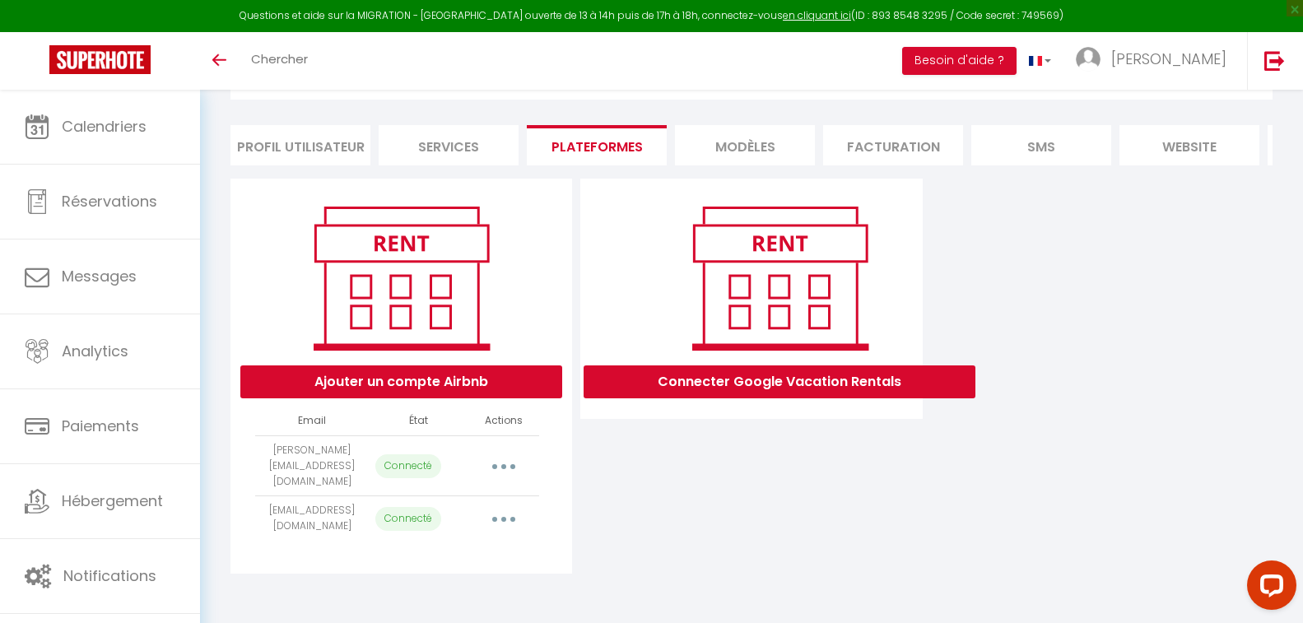
scroll to position [100, 0]
click at [481, 526] on button "button" at bounding box center [504, 518] width 46 height 26
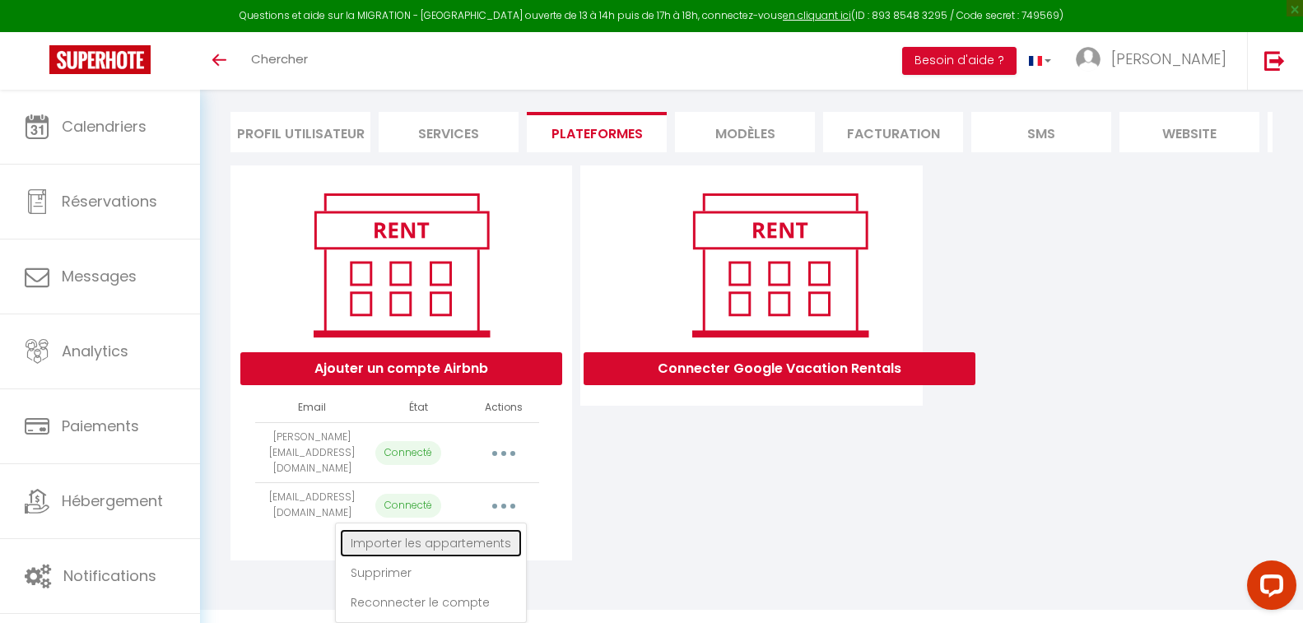
click at [463, 541] on link "Importer les appartements" at bounding box center [431, 543] width 182 height 28
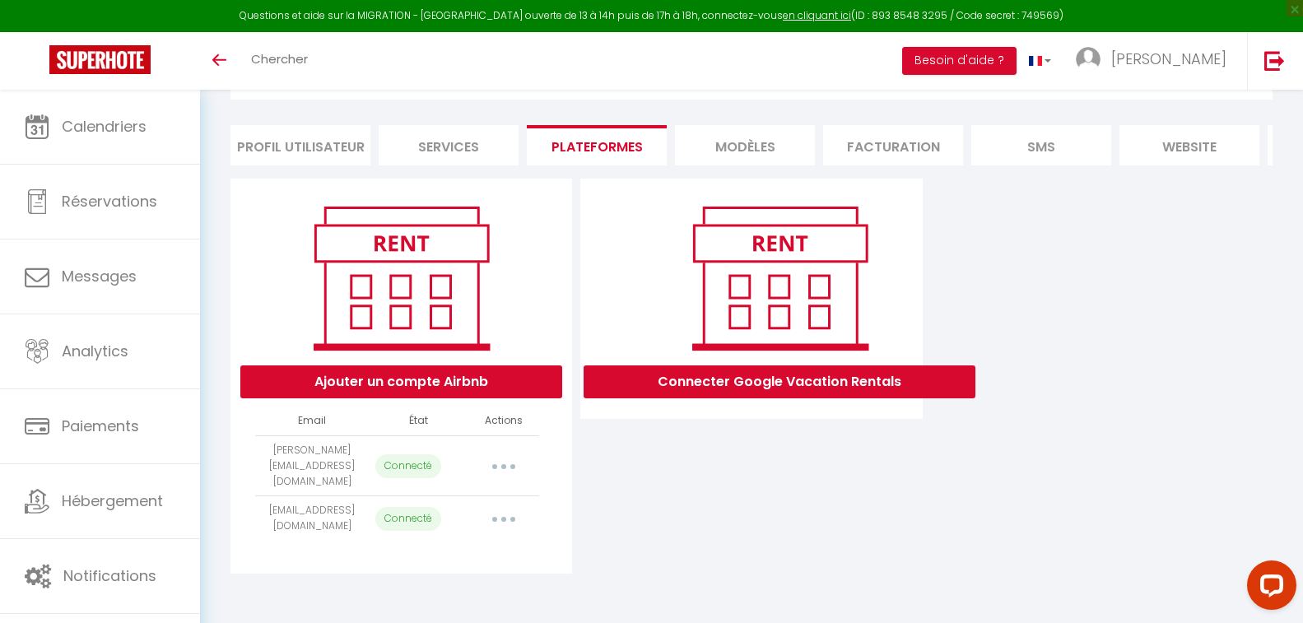
select select "42629"
select select "43805"
select select "44161"
select select "44437"
select select "45482"
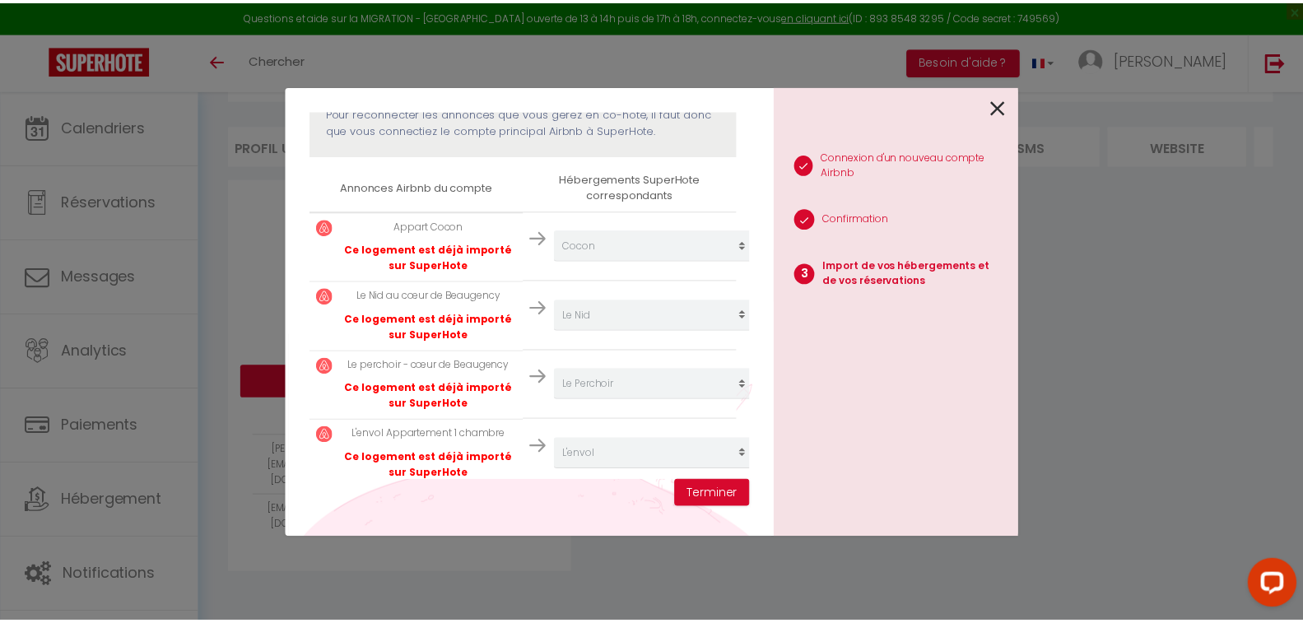
scroll to position [342, 0]
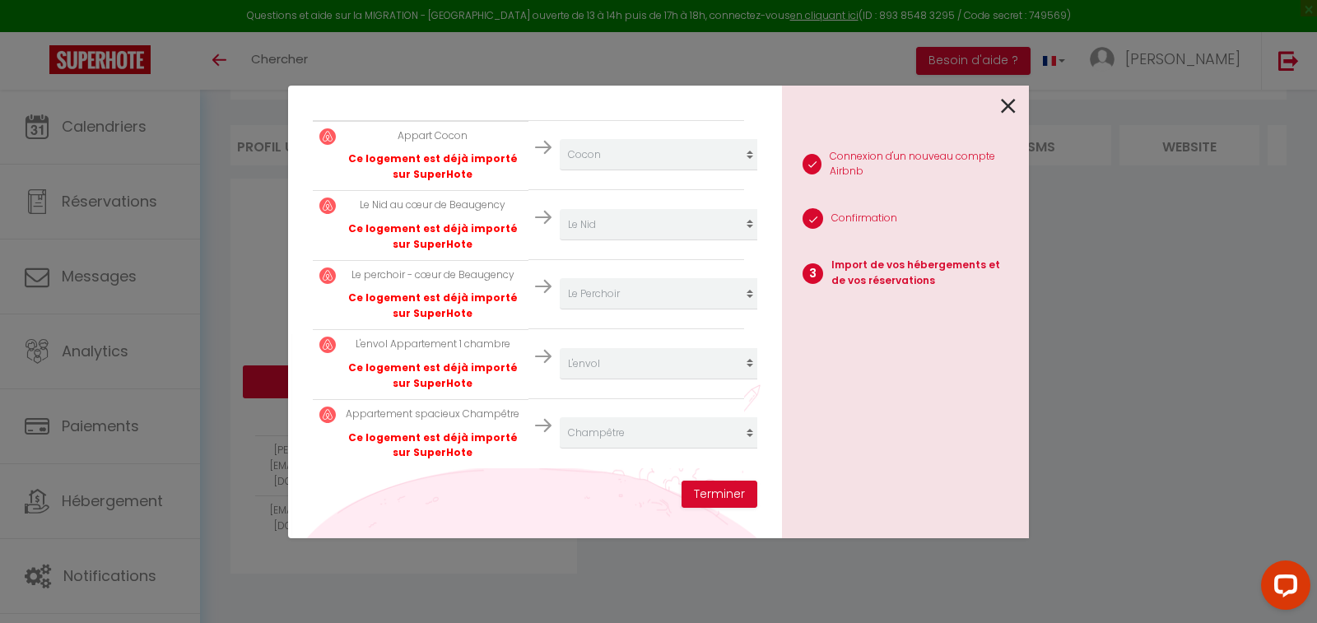
click at [1156, 212] on div "Importer de vos hébergements et de vos réservations [PERSON_NAME] sélectionner …" at bounding box center [658, 311] width 1317 height 623
click at [1004, 111] on icon at bounding box center [1008, 106] width 15 height 25
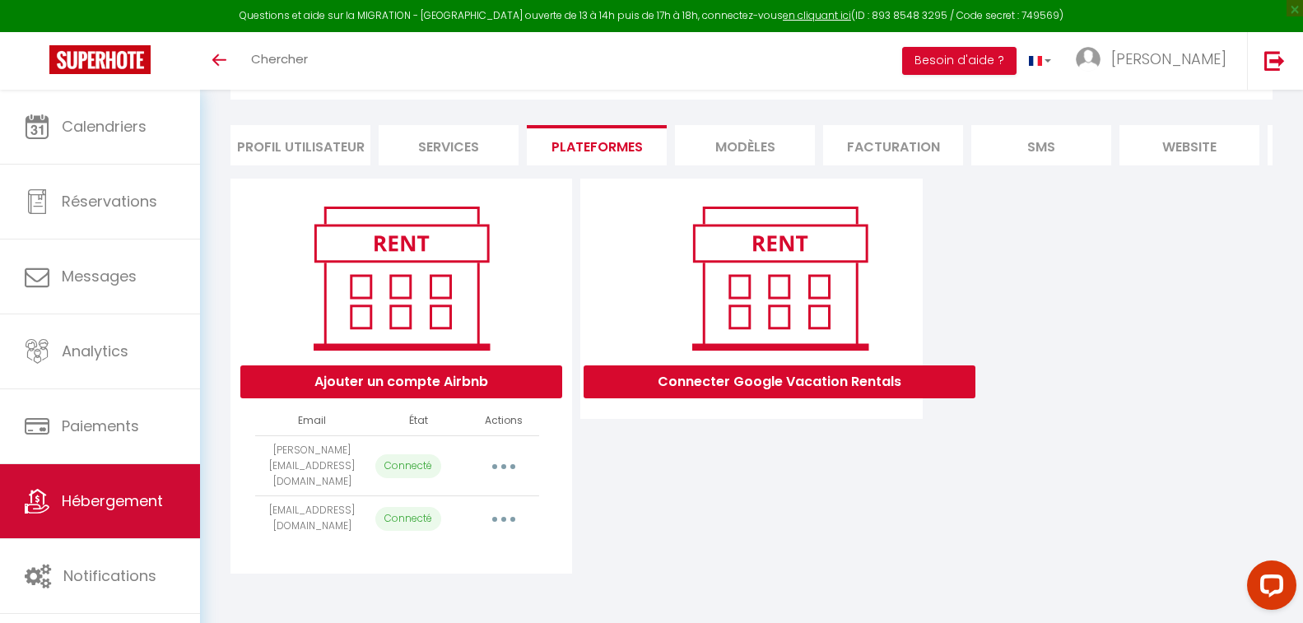
click at [97, 486] on link "Hébergement" at bounding box center [100, 501] width 200 height 74
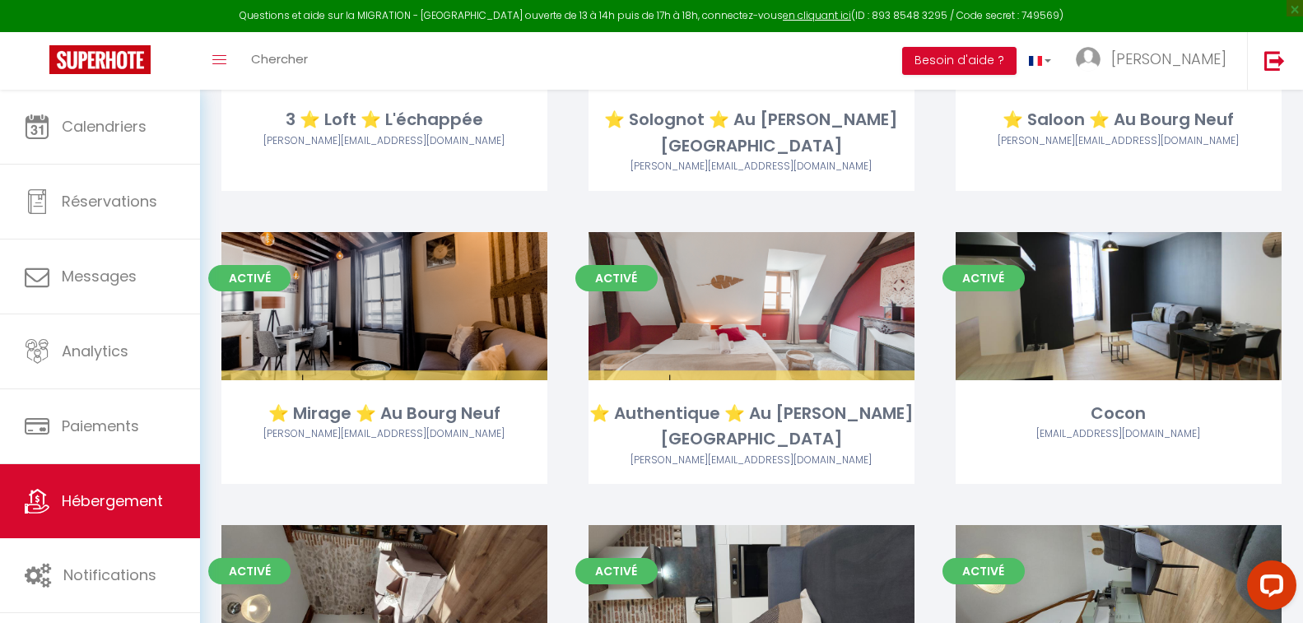
scroll to position [576, 0]
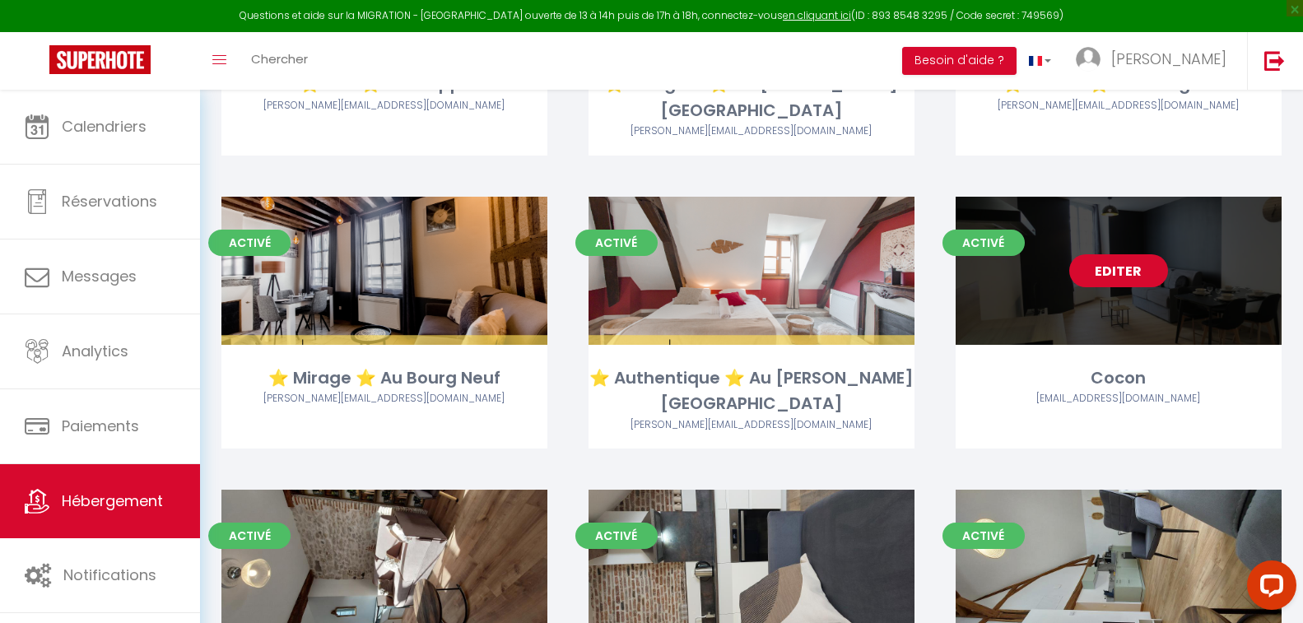
click at [1138, 254] on link "Editer" at bounding box center [1118, 270] width 99 height 33
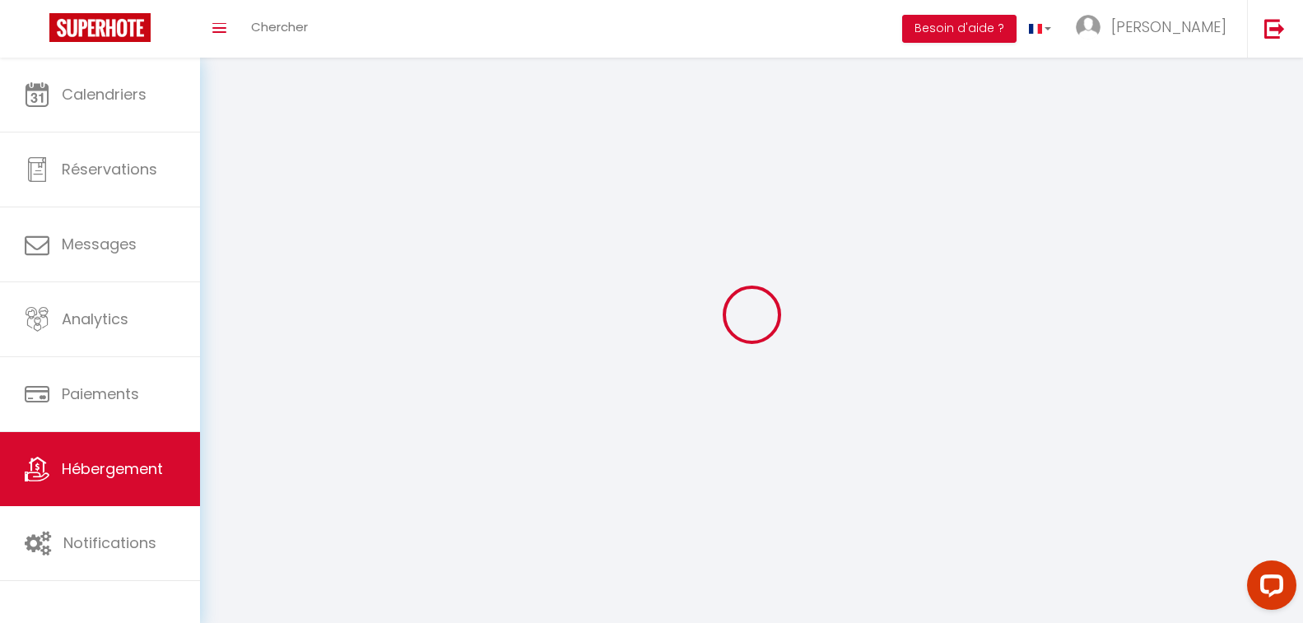
select select
select select "28"
select select
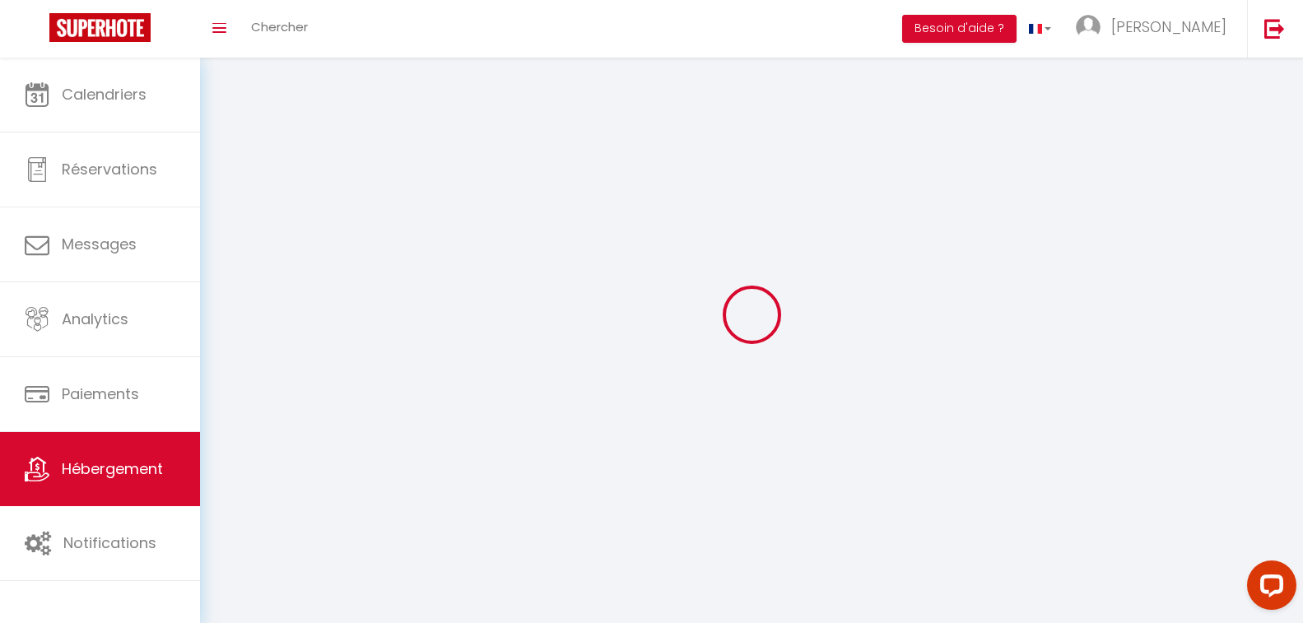
select select
checkbox input "false"
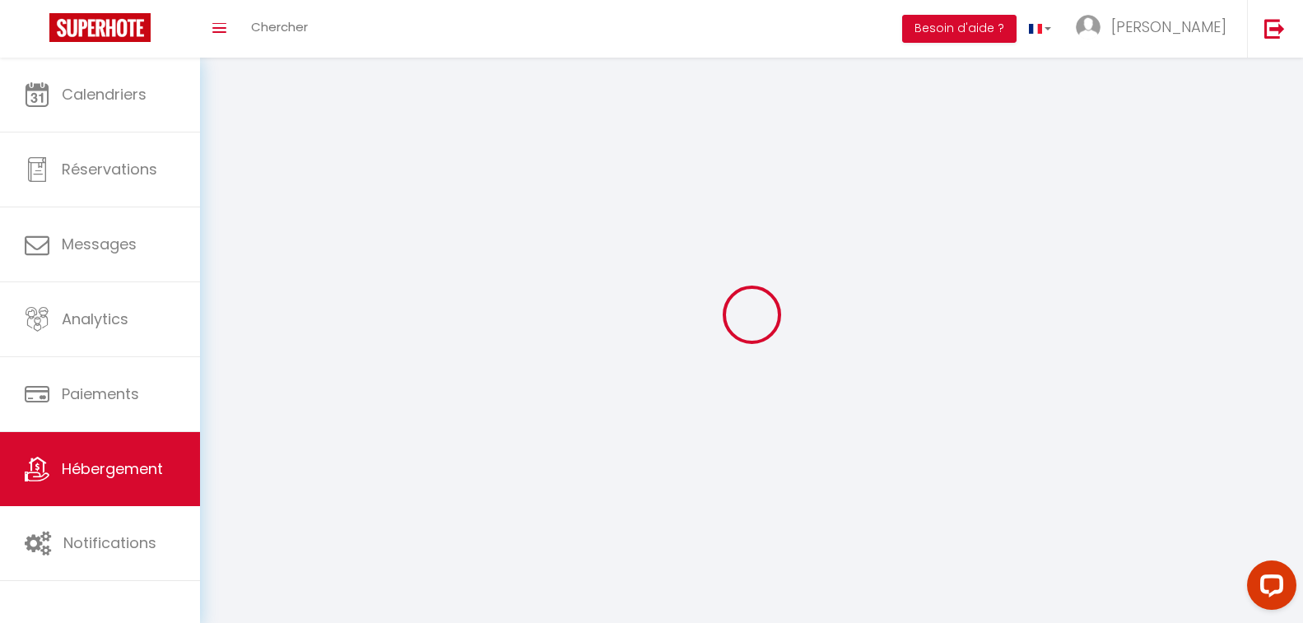
checkbox input "false"
select select
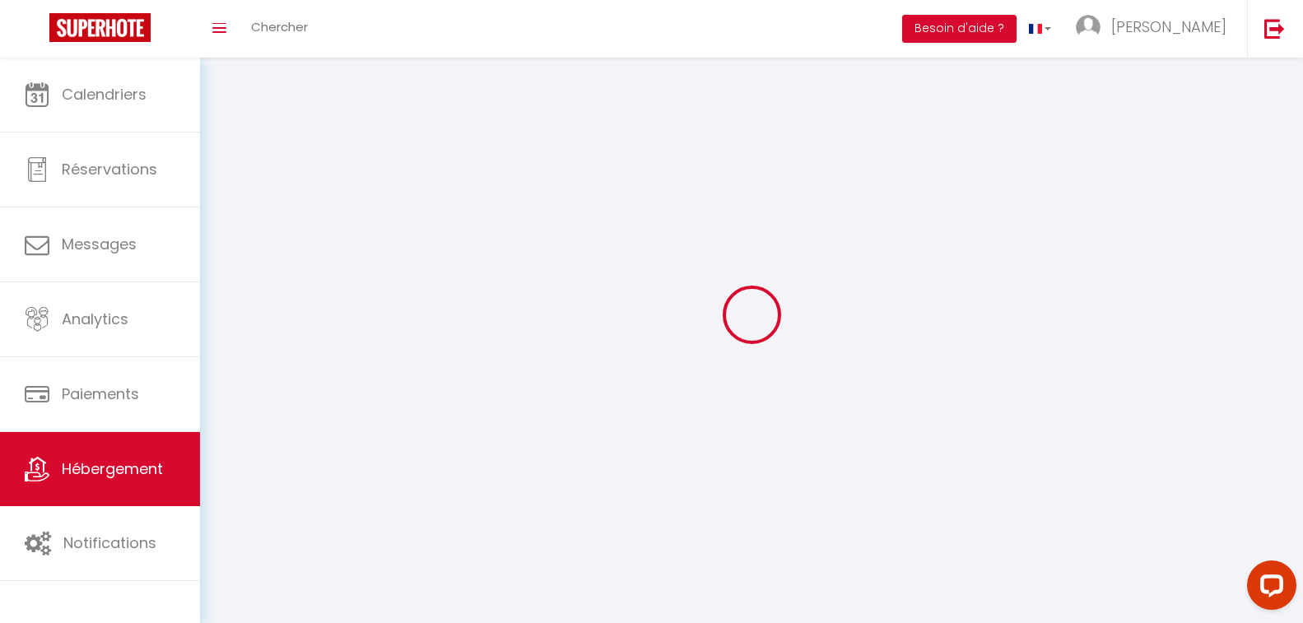
select select
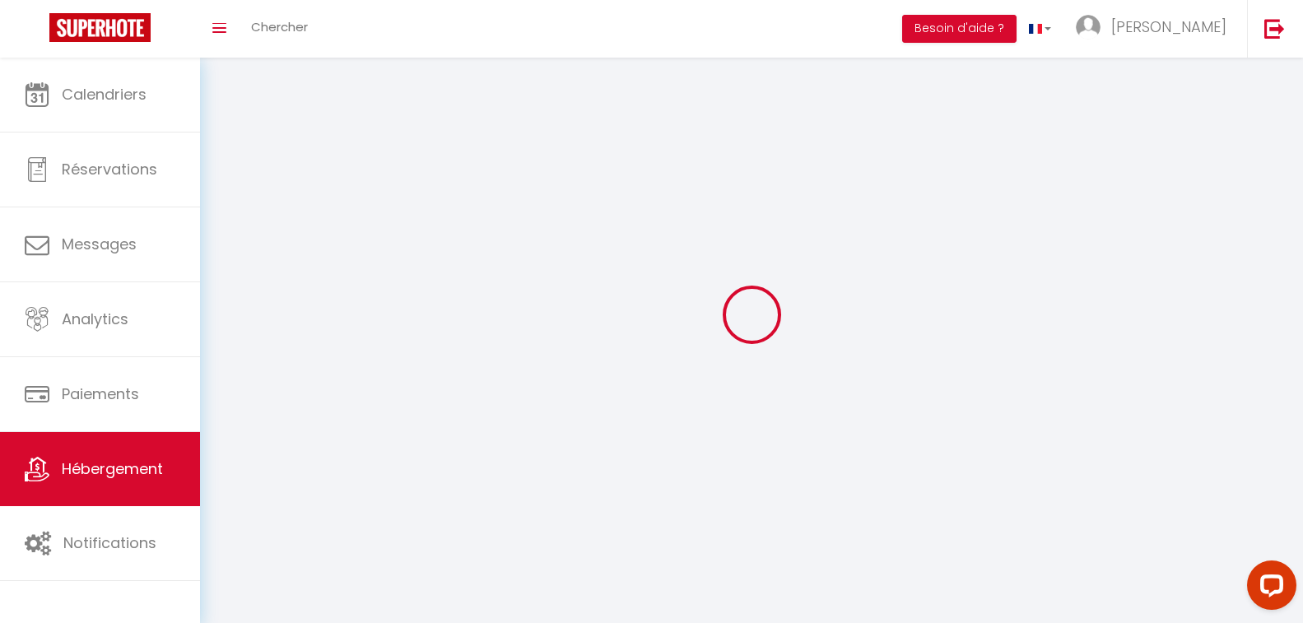
checkbox input "false"
select select
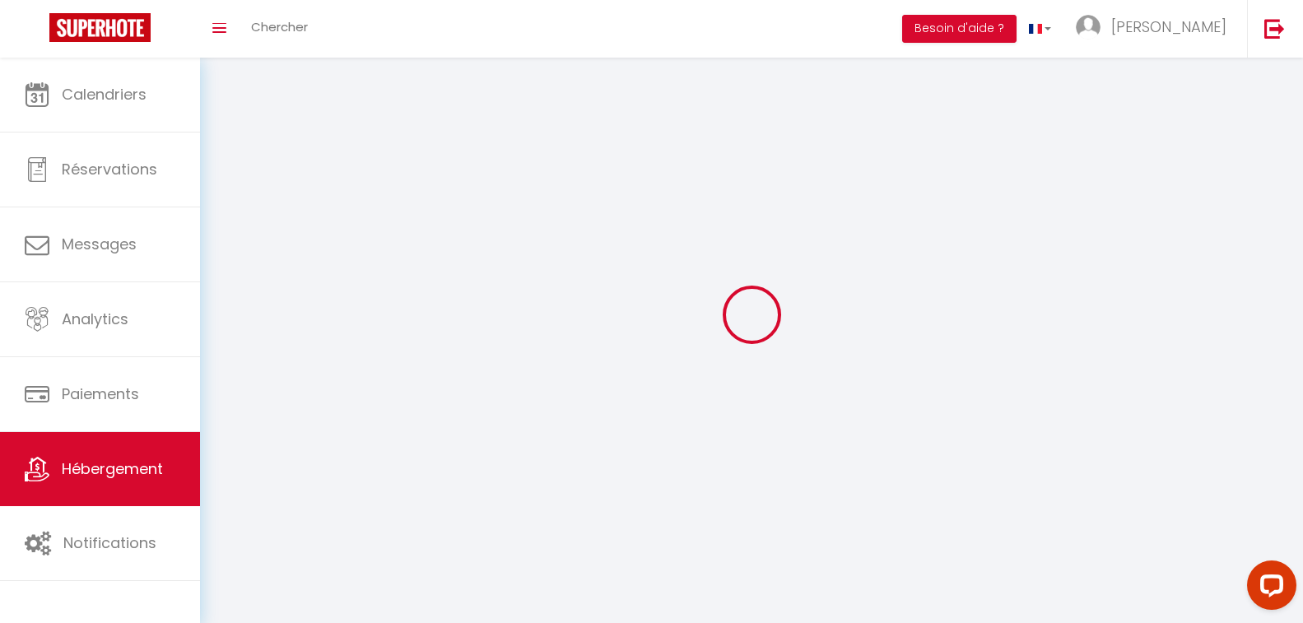
select select
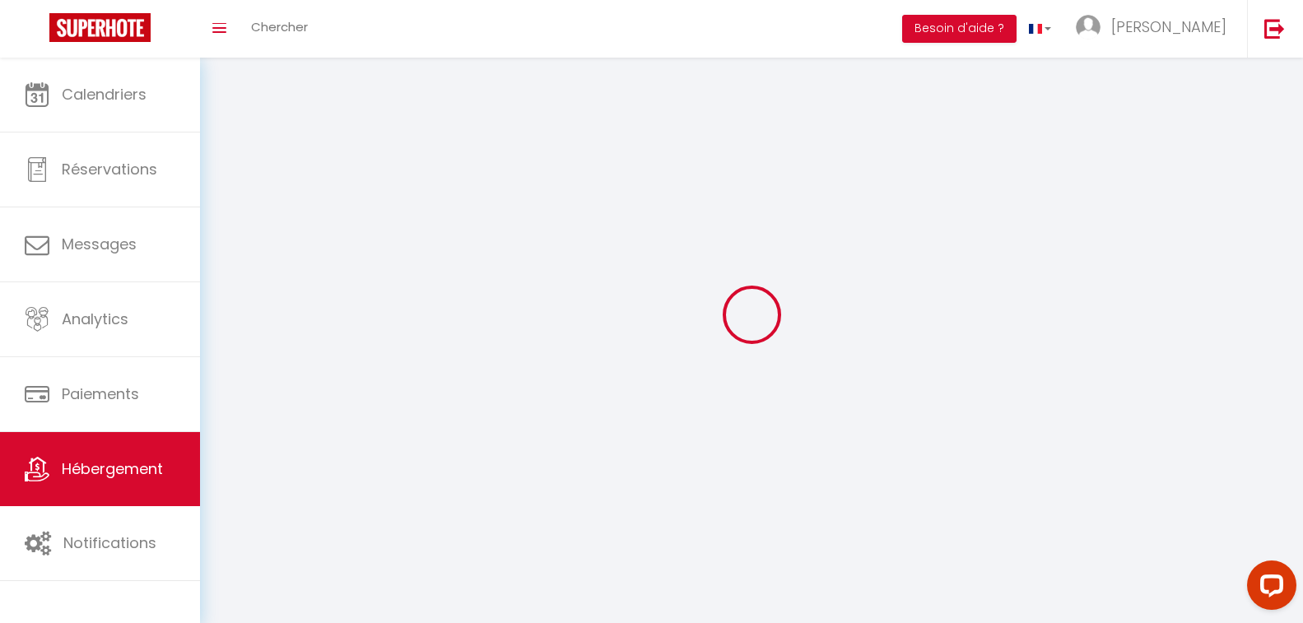
select select
checkbox input "false"
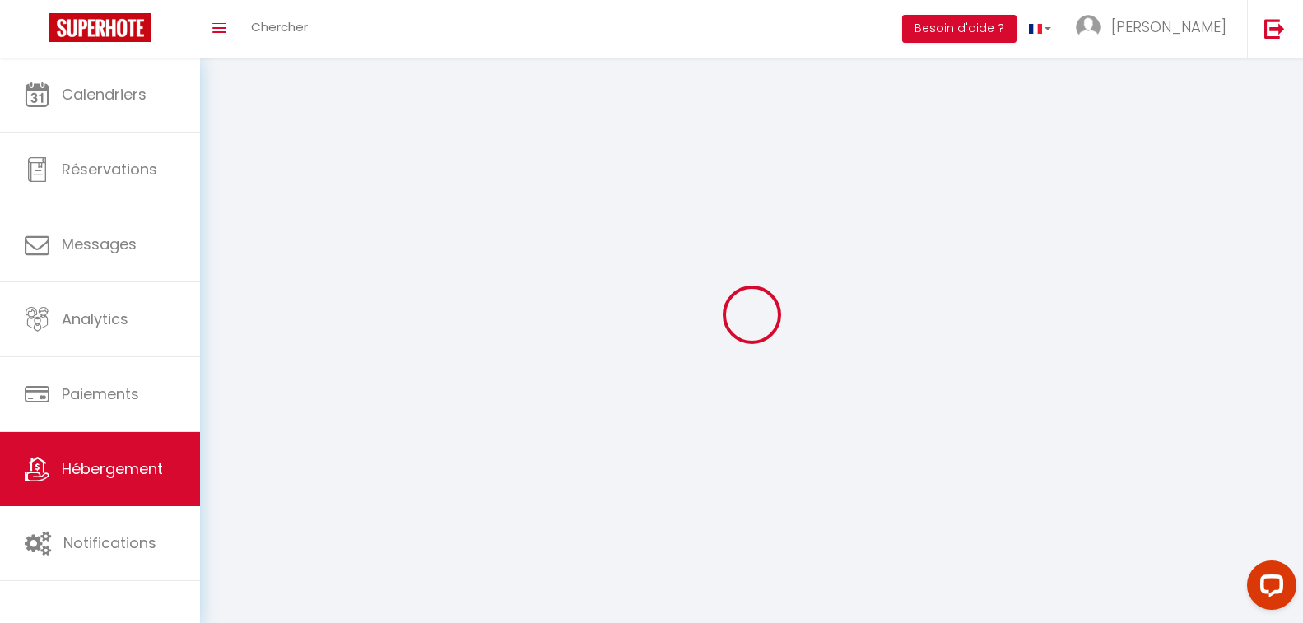
checkbox input "false"
select select
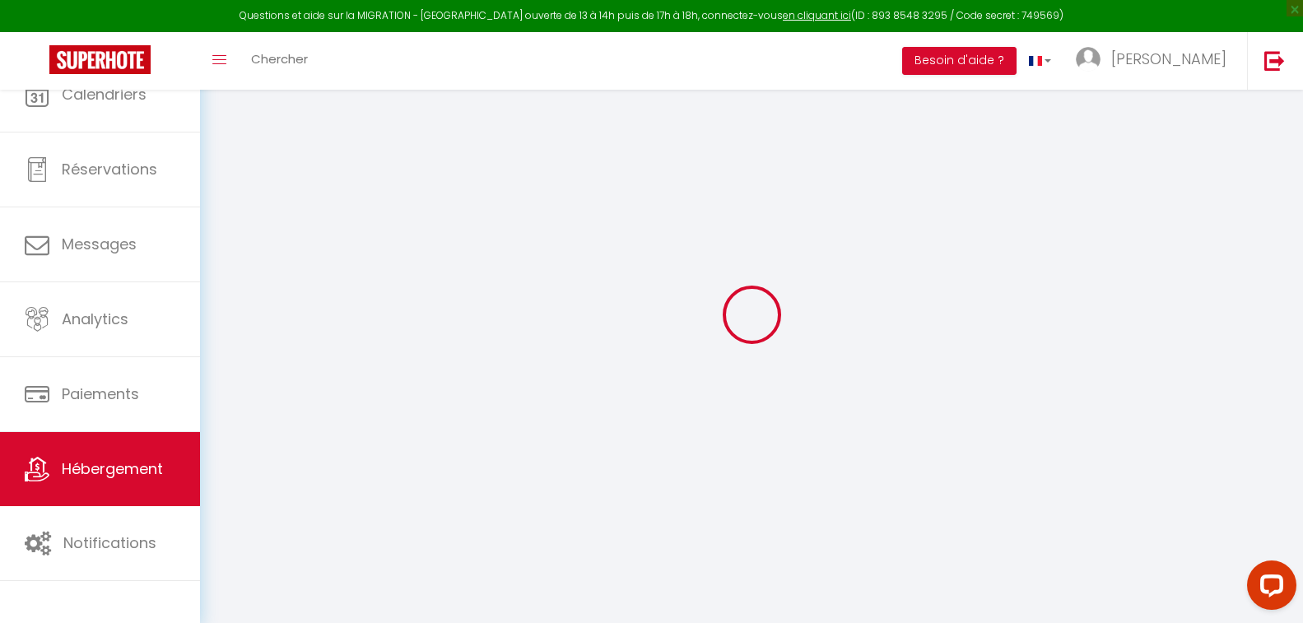
select select
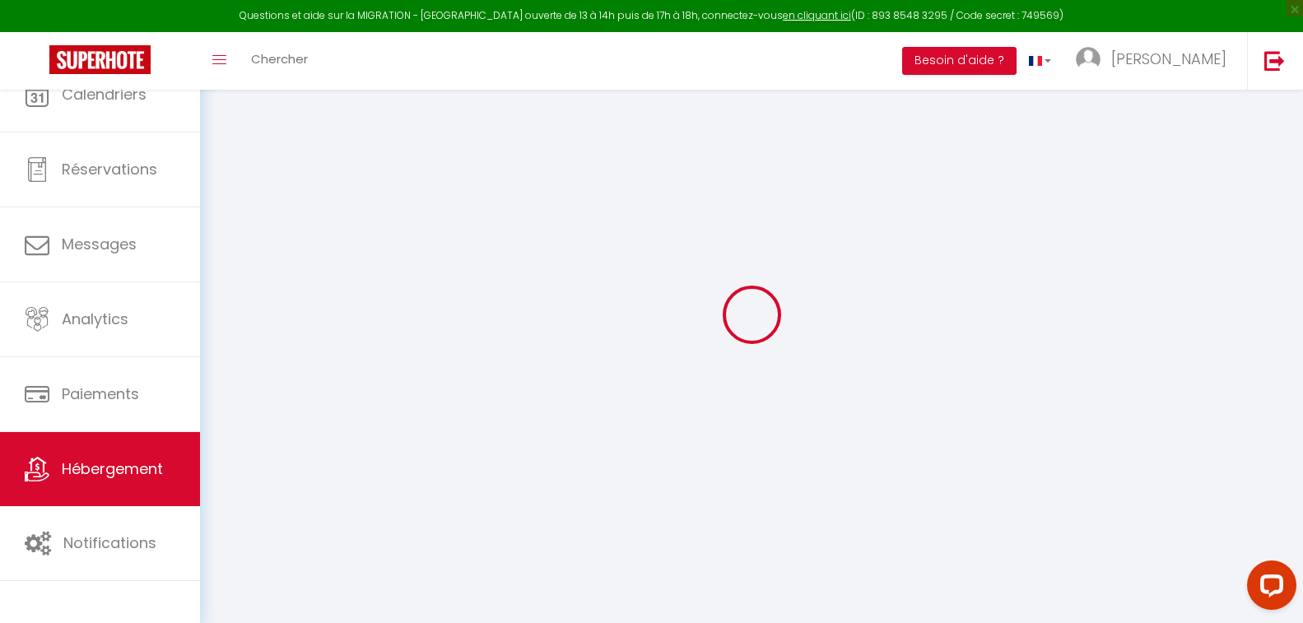
select select
checkbox input "false"
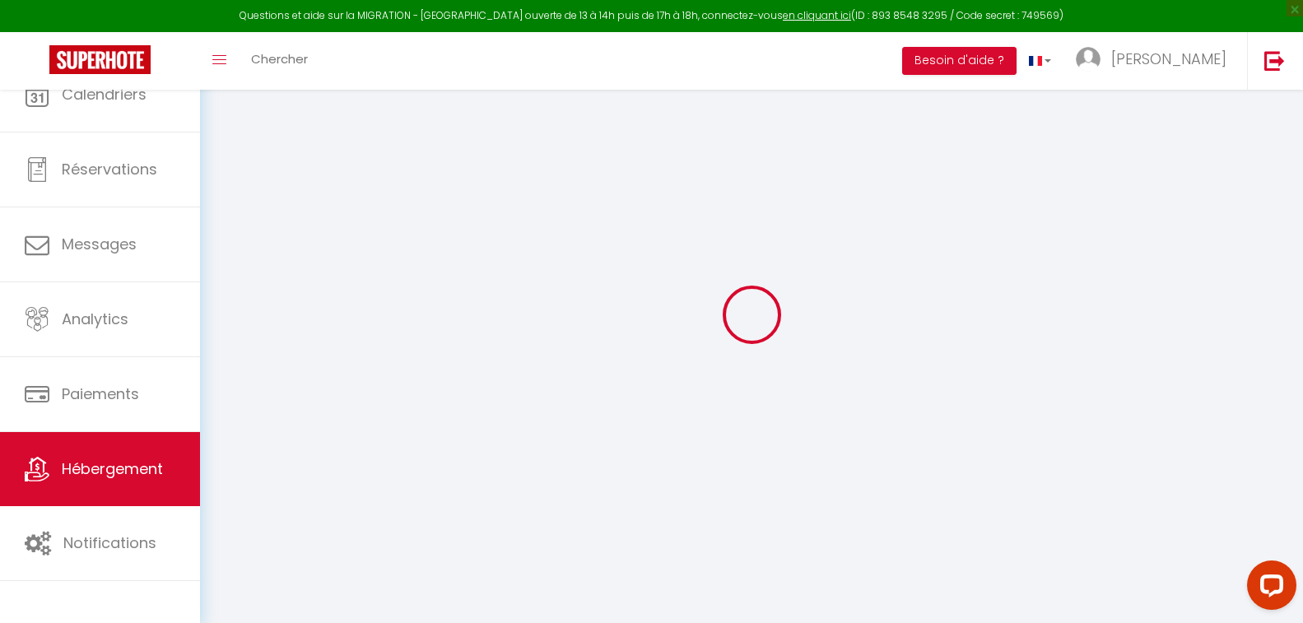
select select
type input "Cocon"
type input "55"
type input "15"
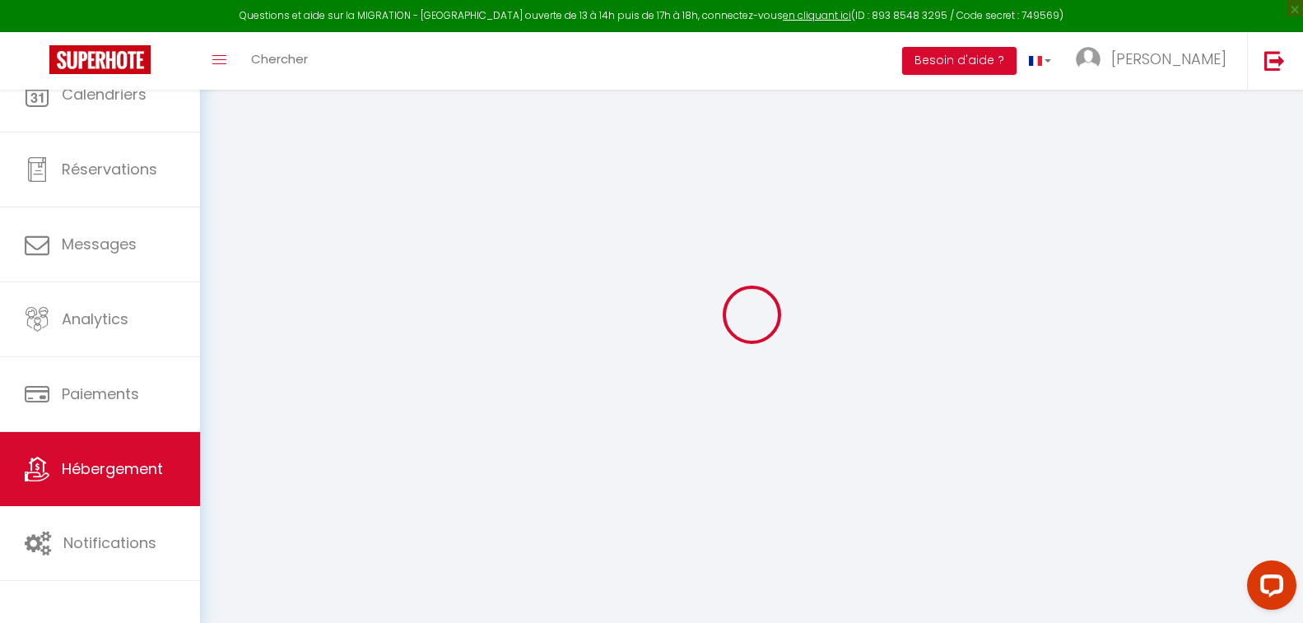
type input "25"
type input "3"
select select
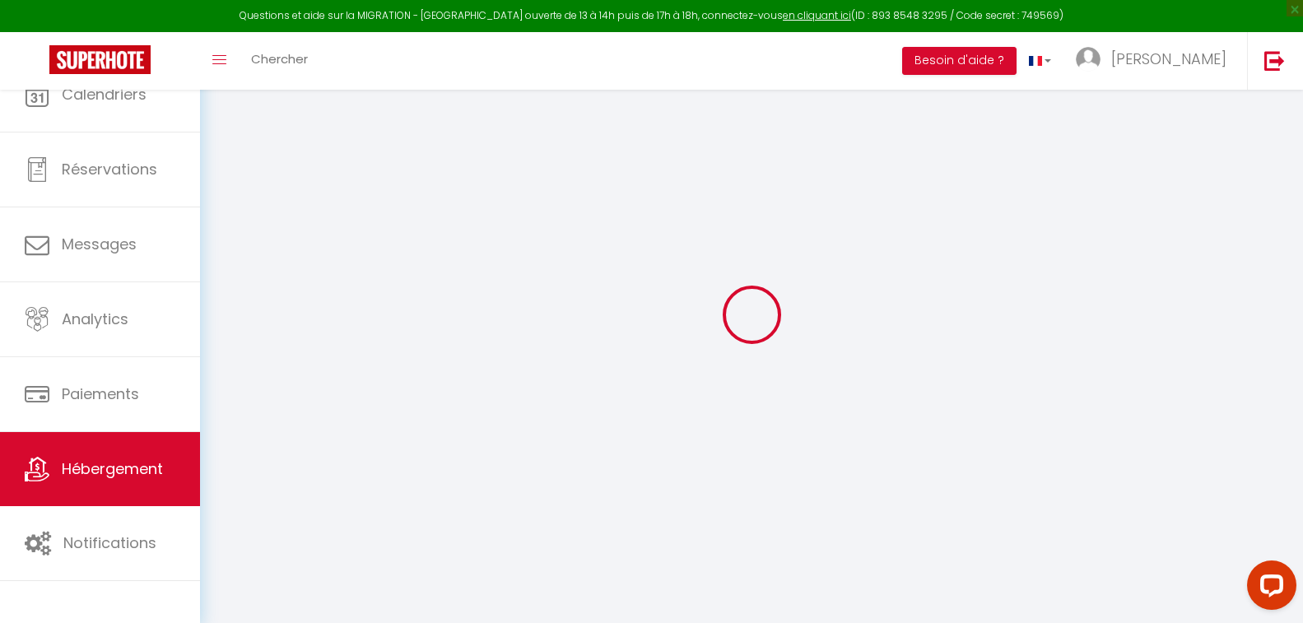
select select
type input "[STREET_ADDRESS]"
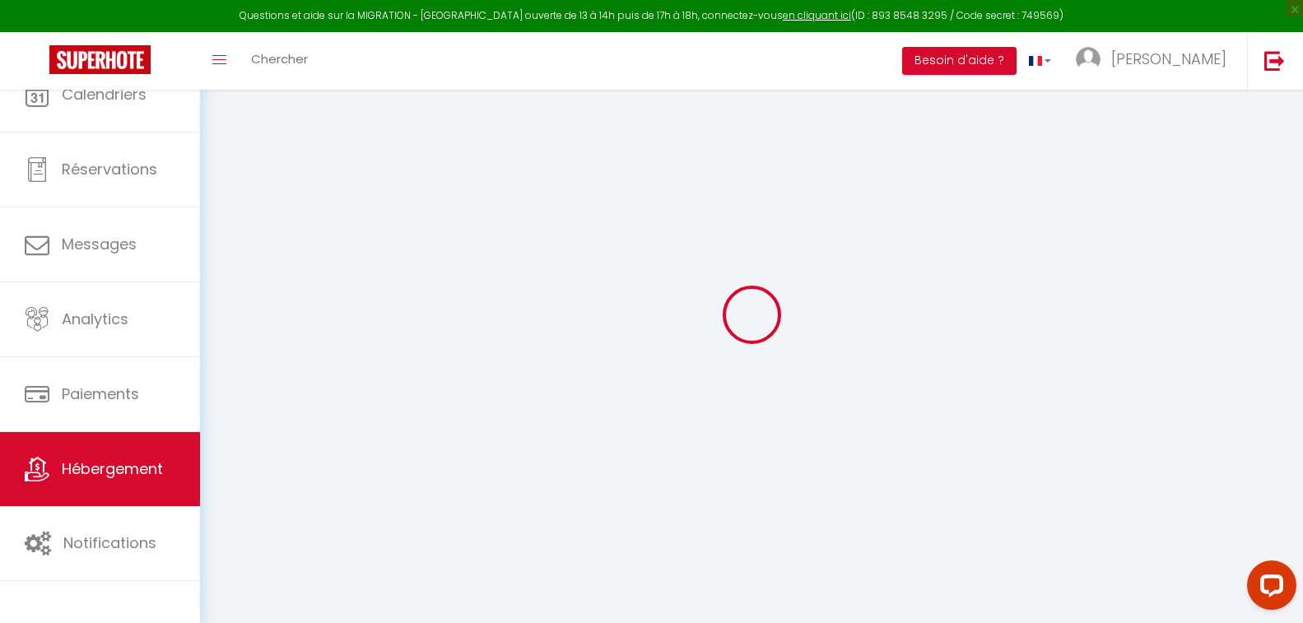
type input "45190"
type input "Beaugency"
type input "[EMAIL_ADDRESS][DOMAIN_NAME]"
select select "8452"
checkbox input "false"
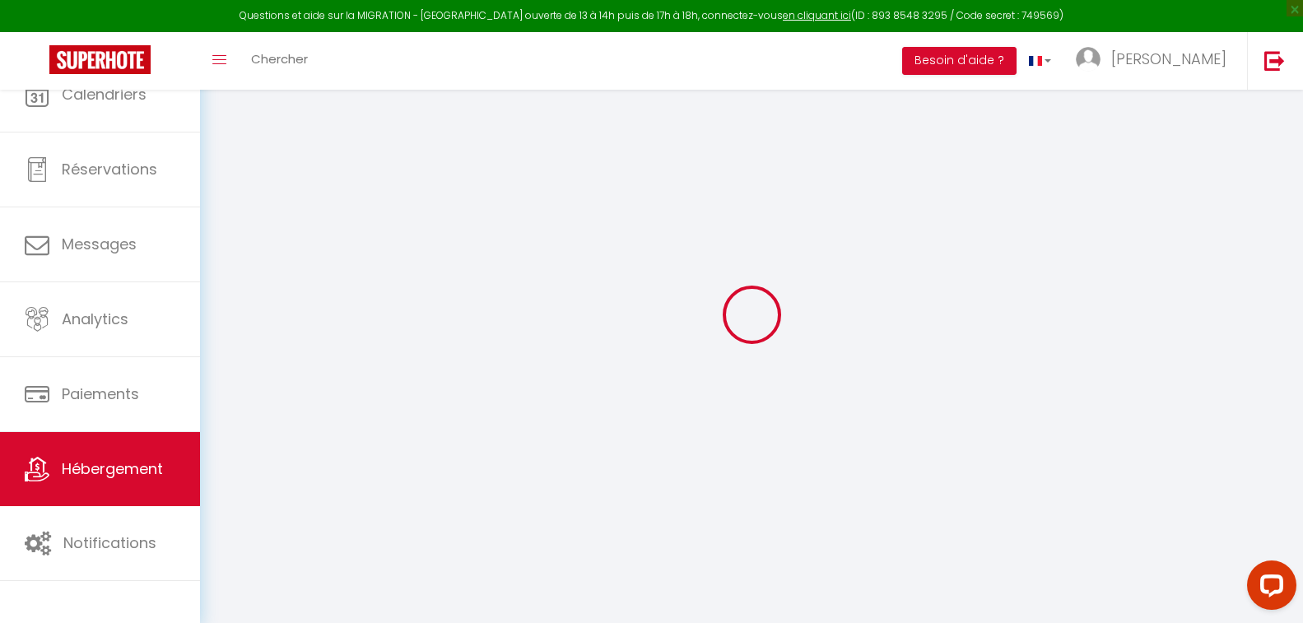
checkbox input "false"
radio input "true"
type input "0"
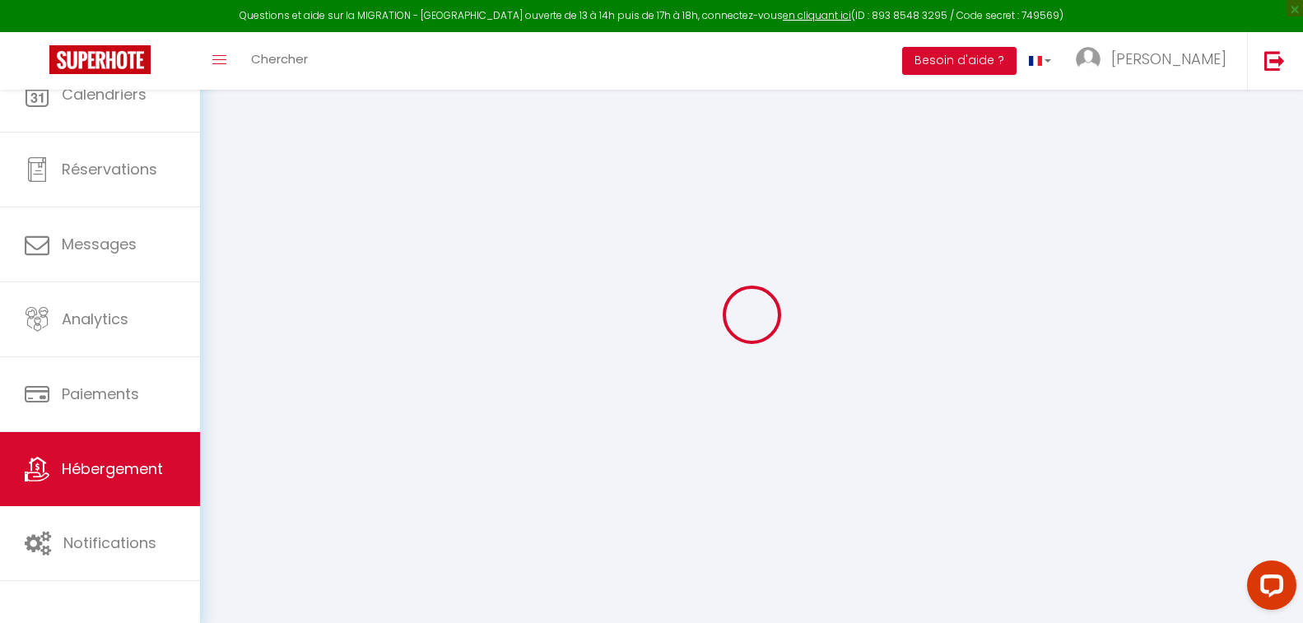
type input "0"
select select
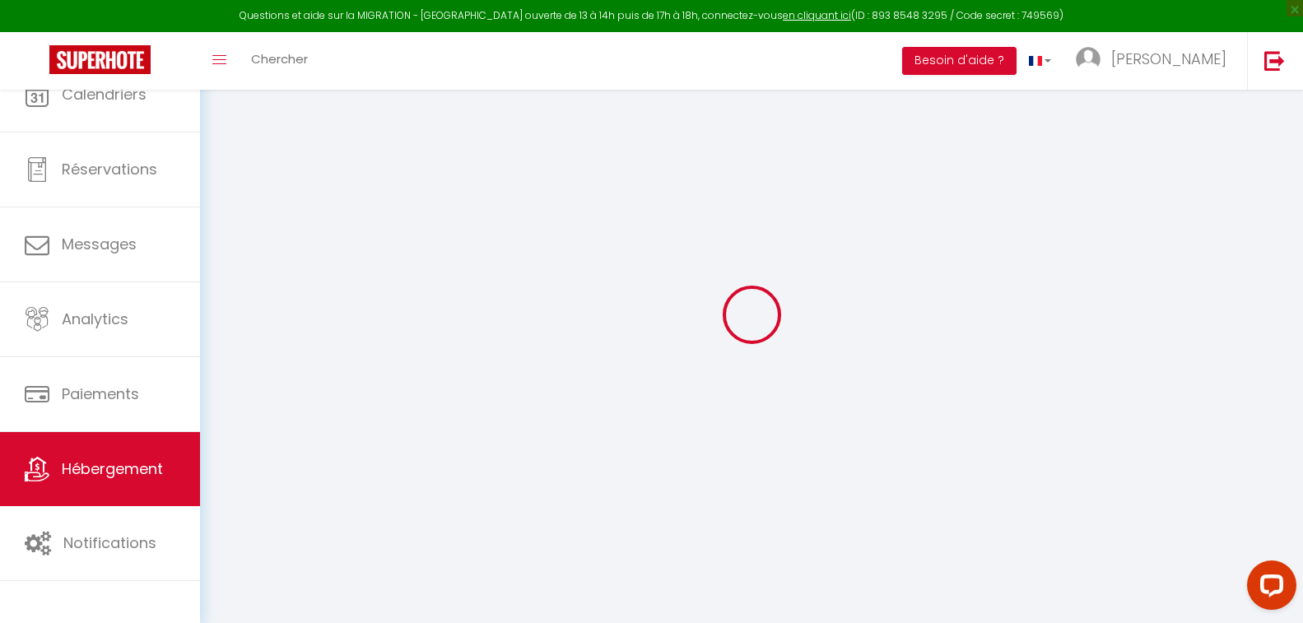
select select
checkbox input "false"
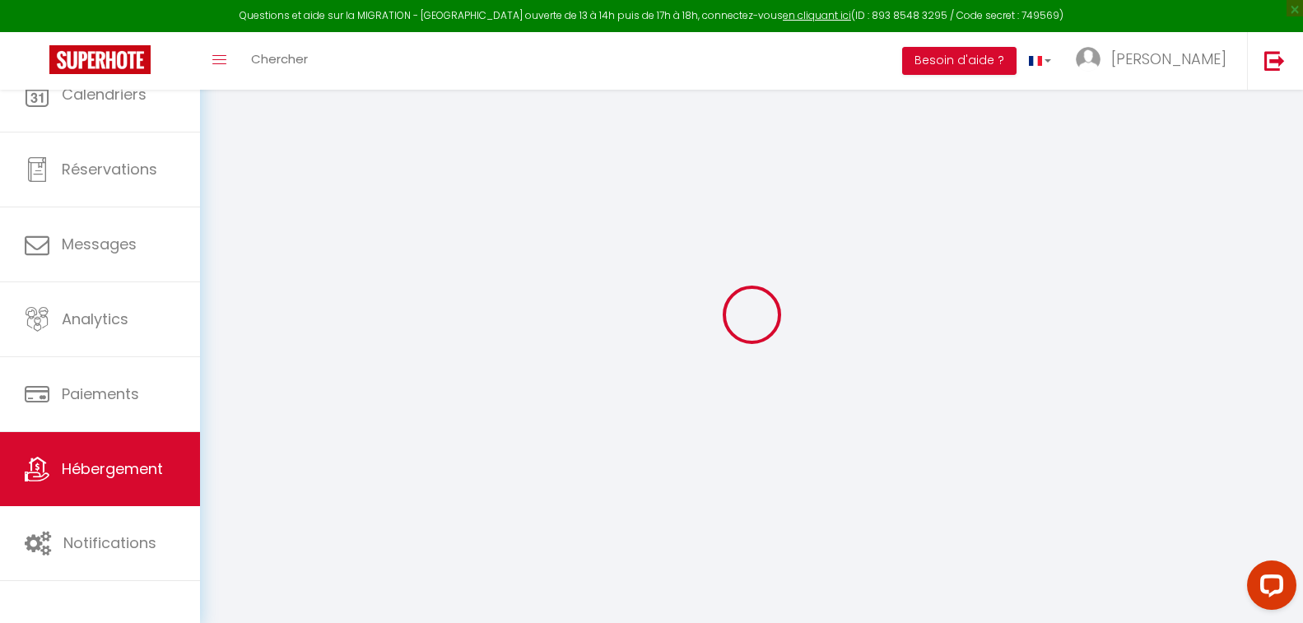
checkbox input "false"
select select
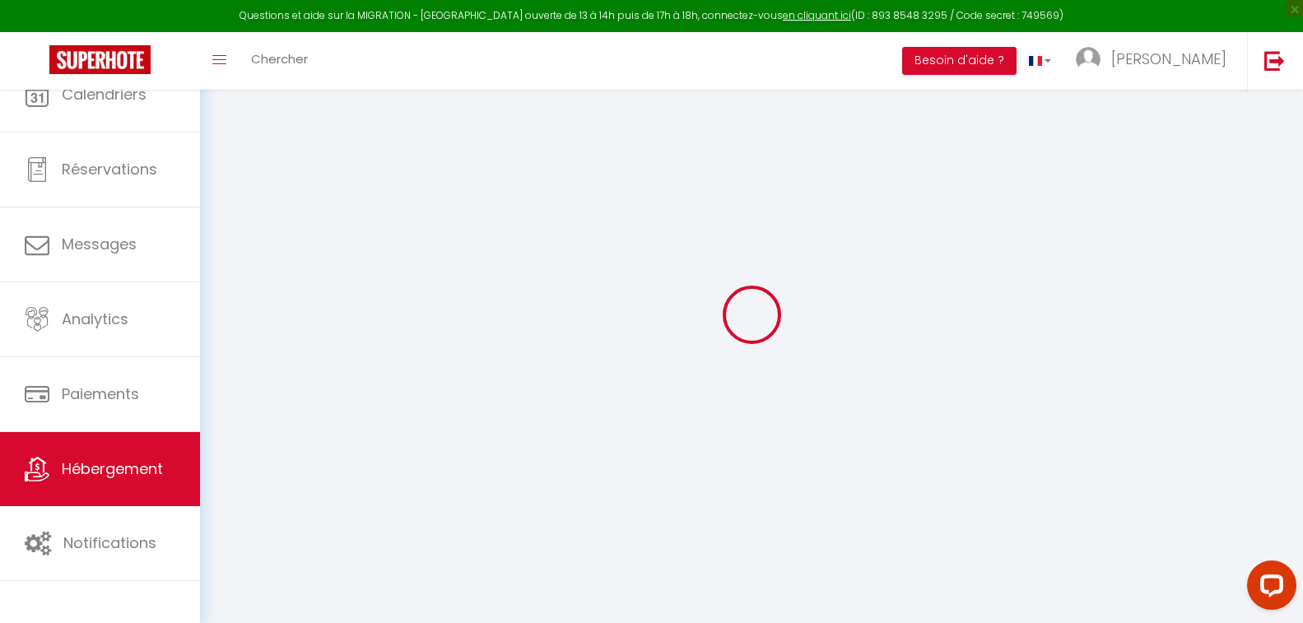
select select
checkbox input "false"
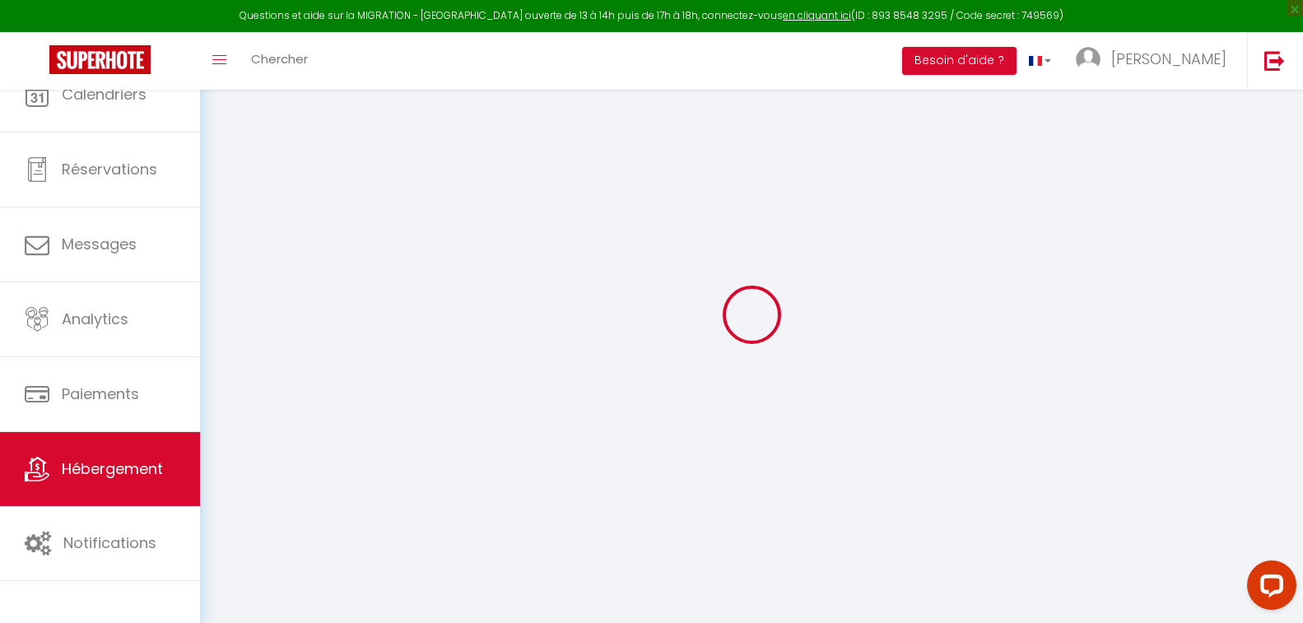
checkbox input "false"
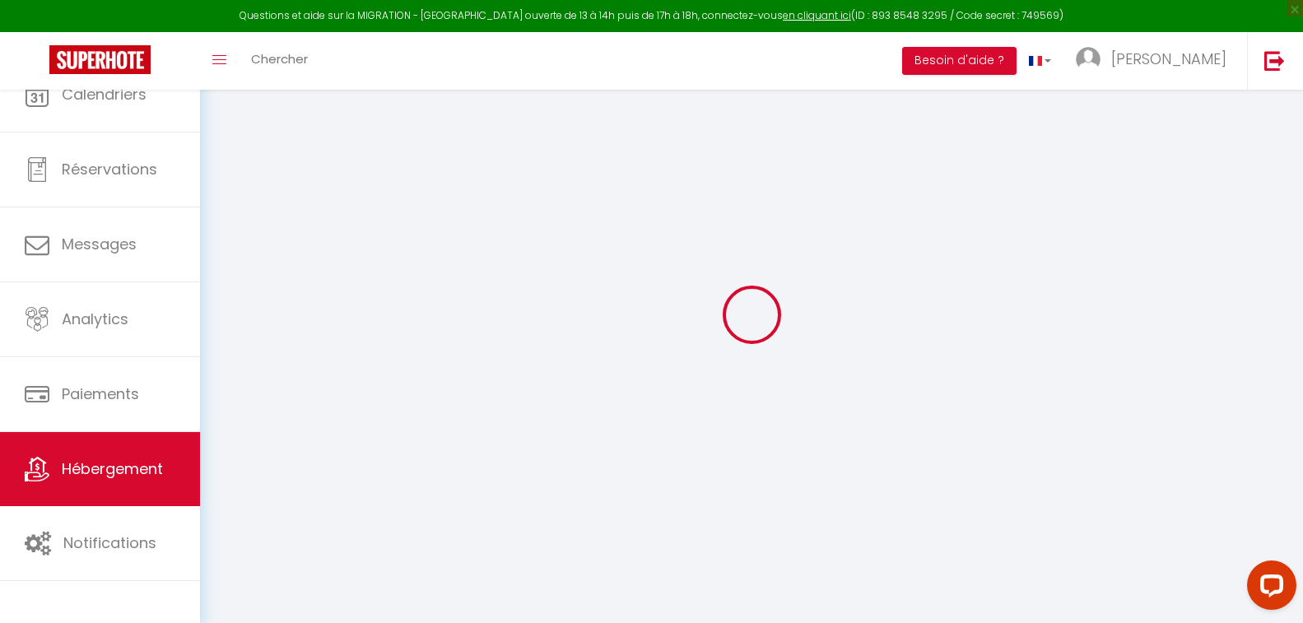
checkbox input "false"
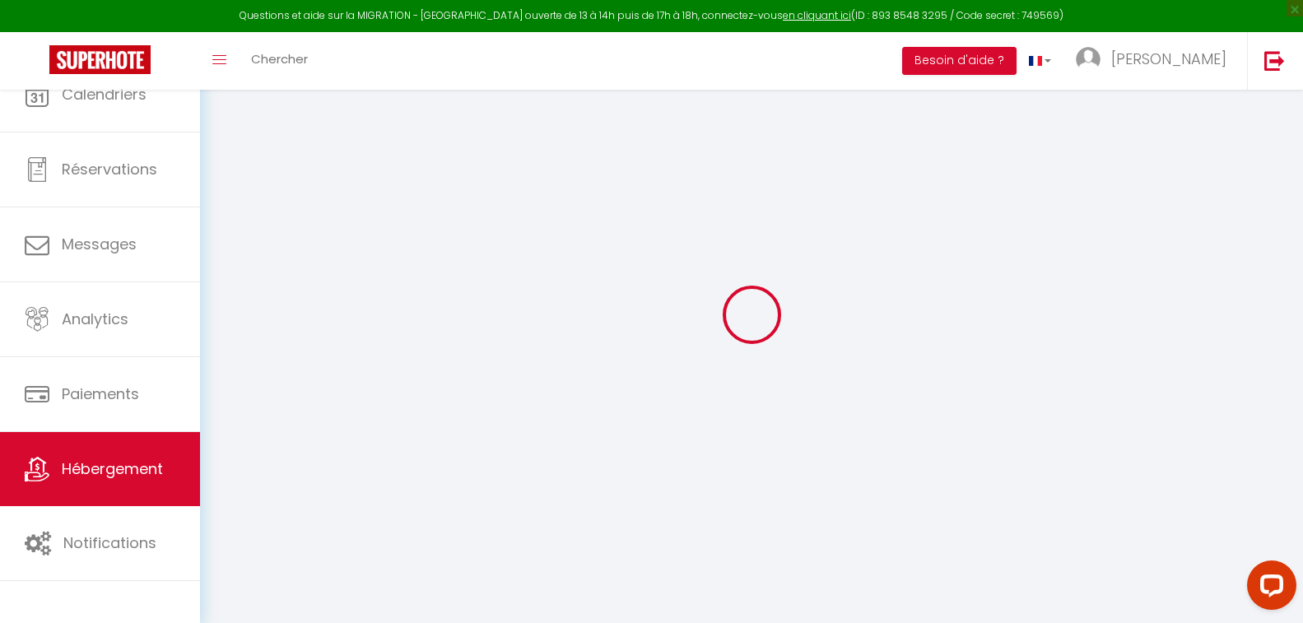
checkbox input "false"
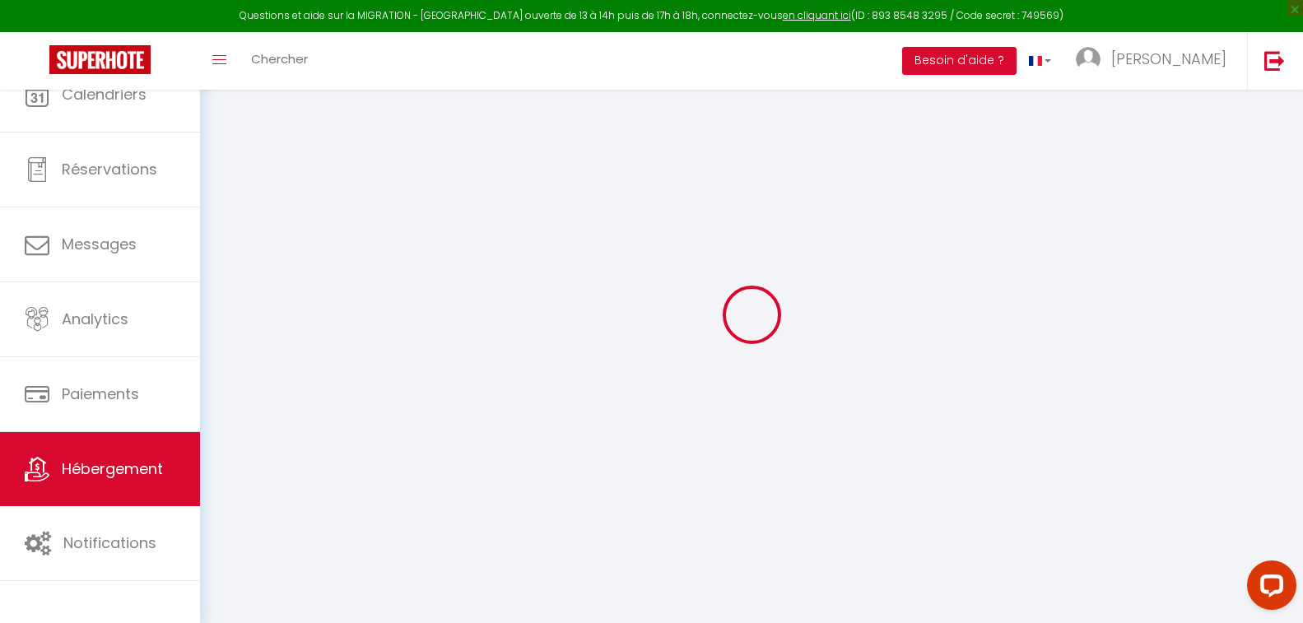
select select "16:00"
select select "23:45"
select select "10:00"
select select "30"
select select "120"
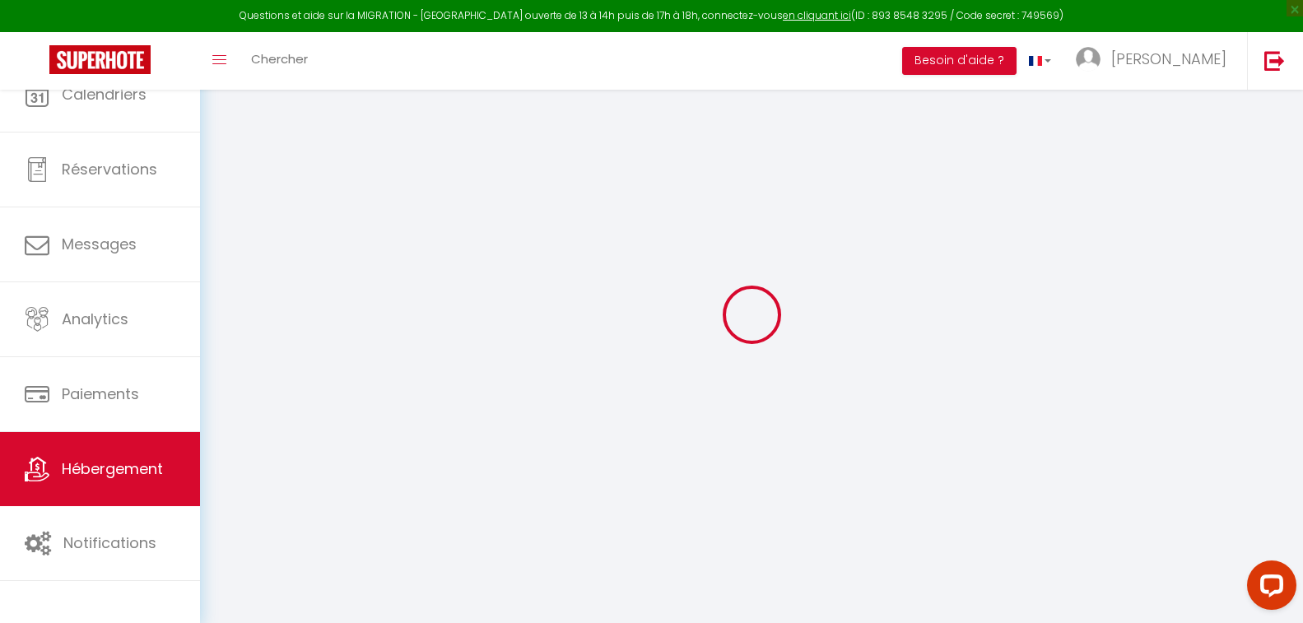
select select "18:00"
select select "5618-1165933487739274123"
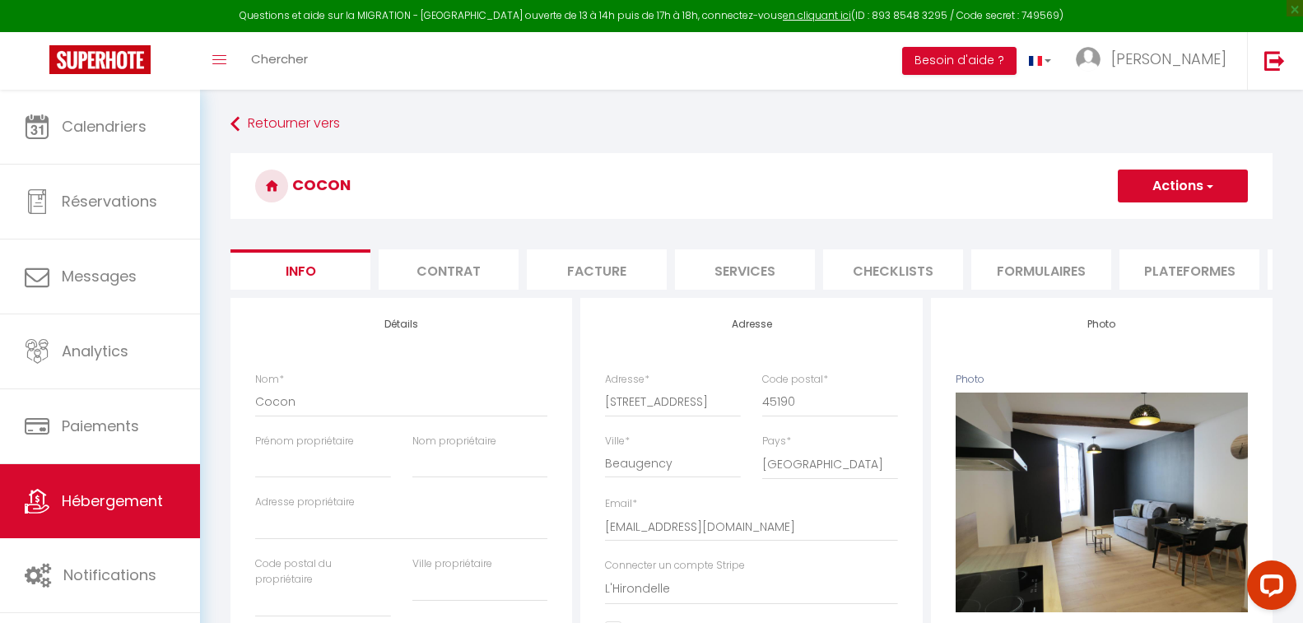
click at [1163, 272] on li "Plateformes" at bounding box center [1190, 269] width 140 height 40
select select "270"
select select "EUR"
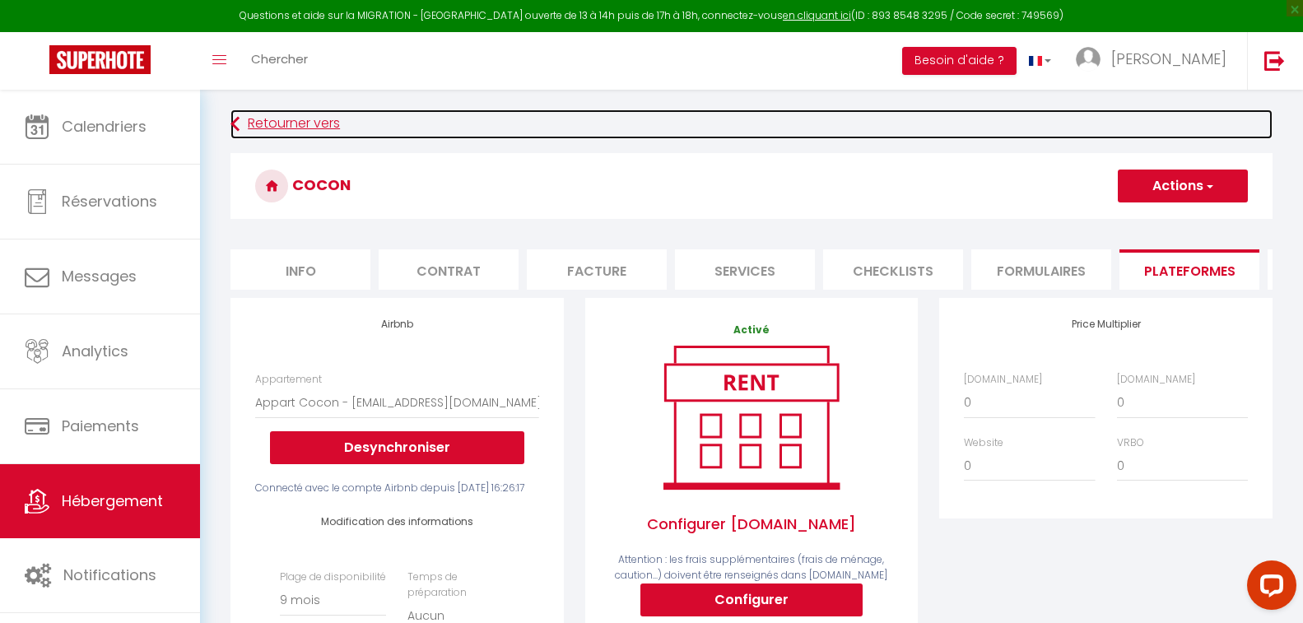
click at [691, 133] on link "Retourner vers" at bounding box center [752, 124] width 1042 height 30
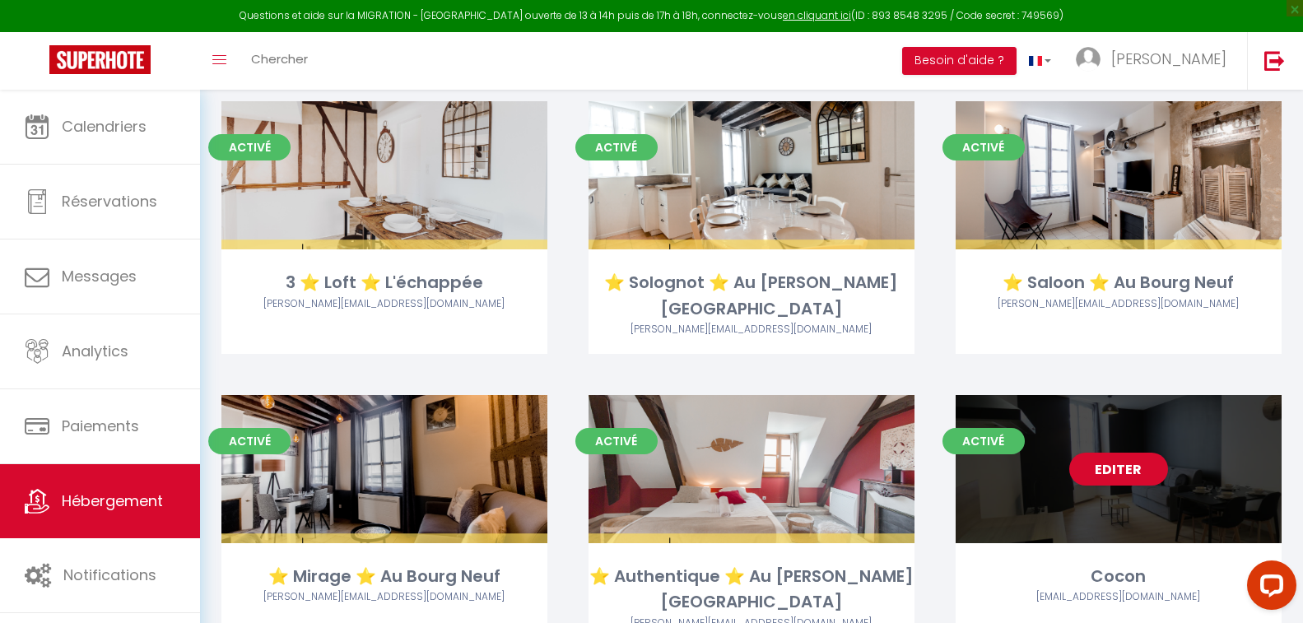
scroll to position [576, 0]
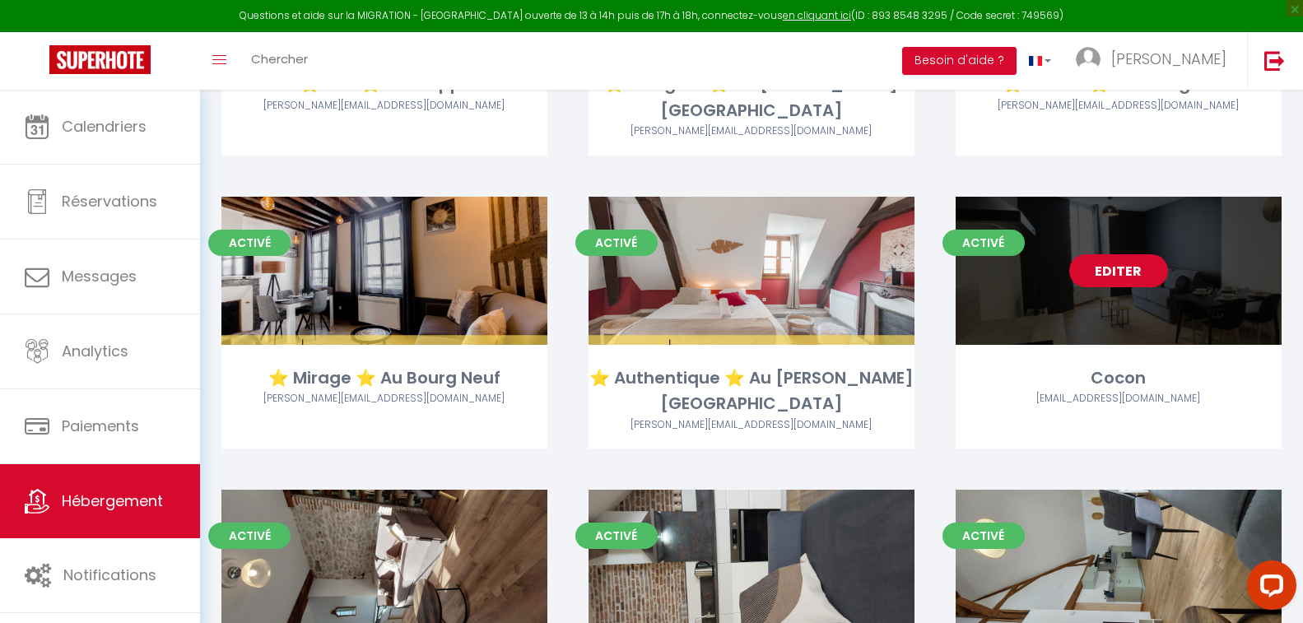
click at [1119, 254] on link "Editer" at bounding box center [1118, 270] width 99 height 33
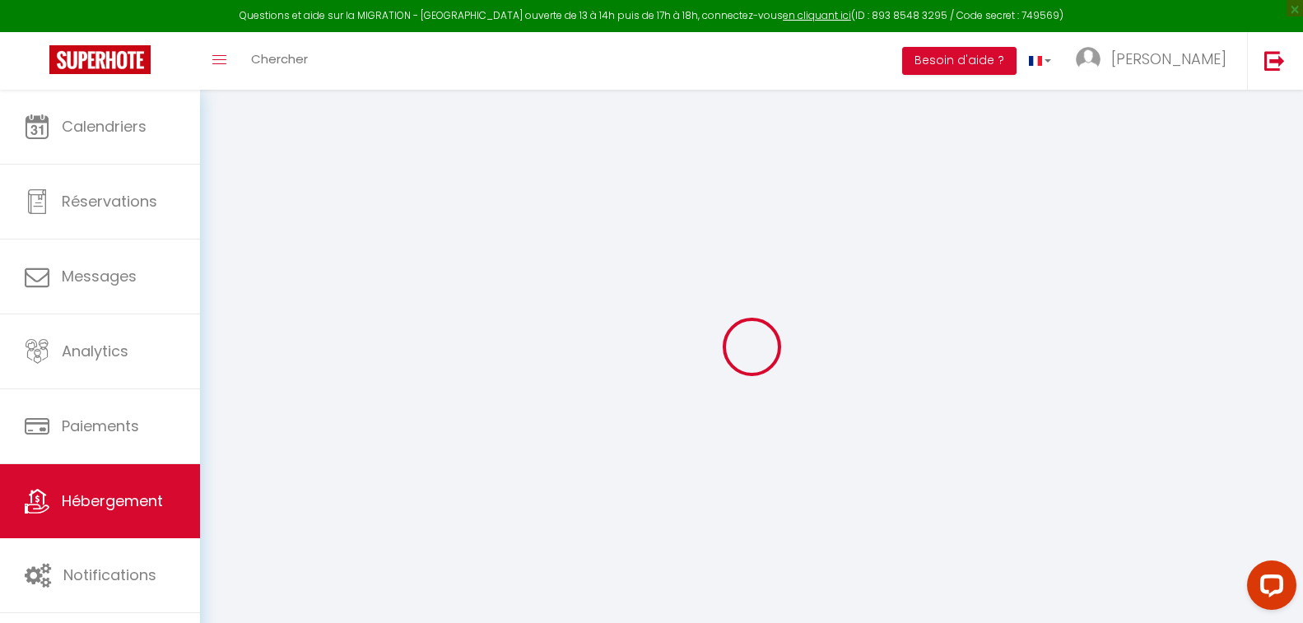
checkbox input "false"
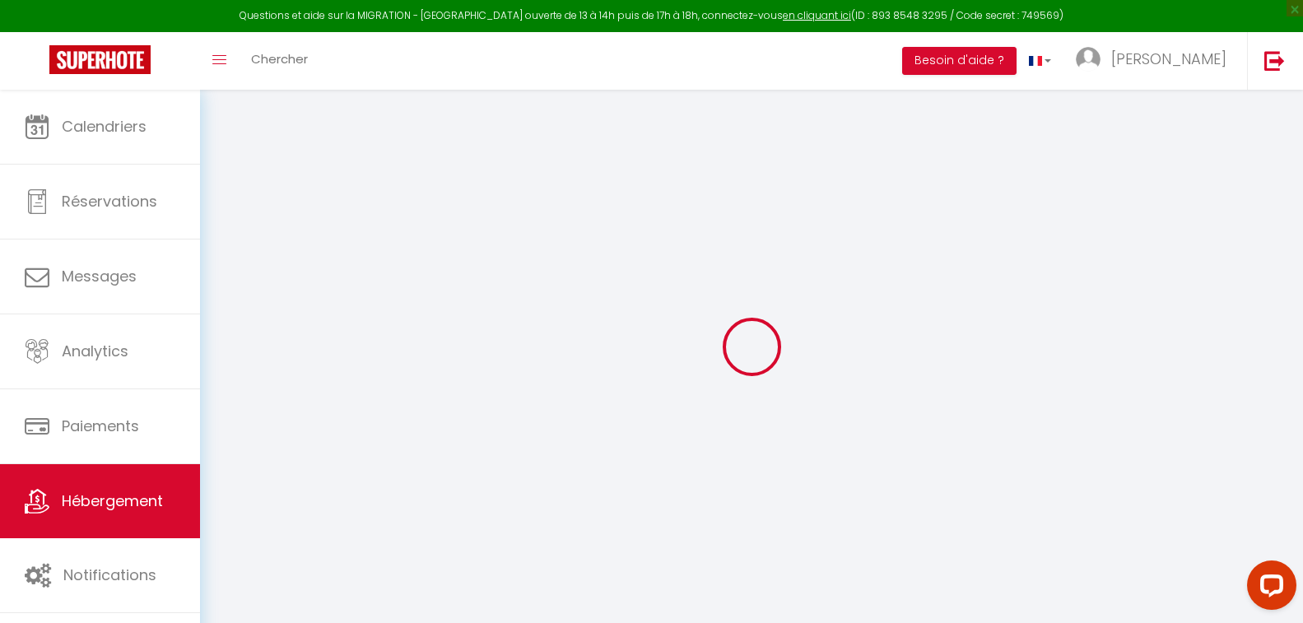
checkbox input "false"
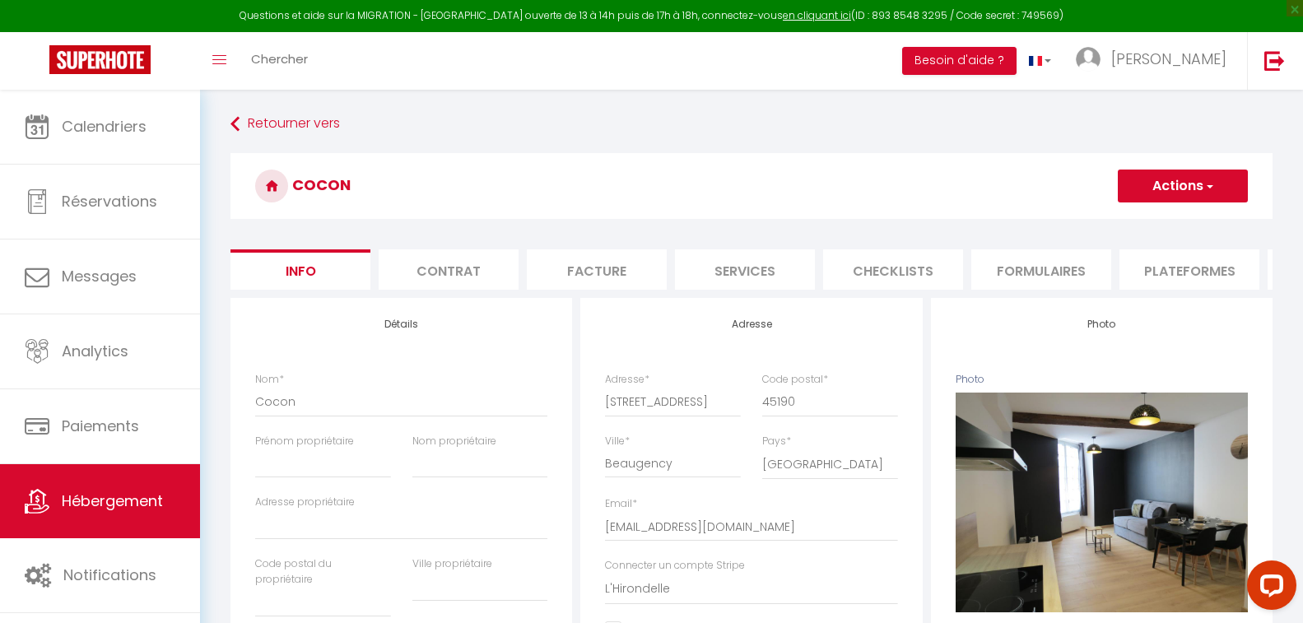
checkbox input "false"
select select "5618-1165933487739274123"
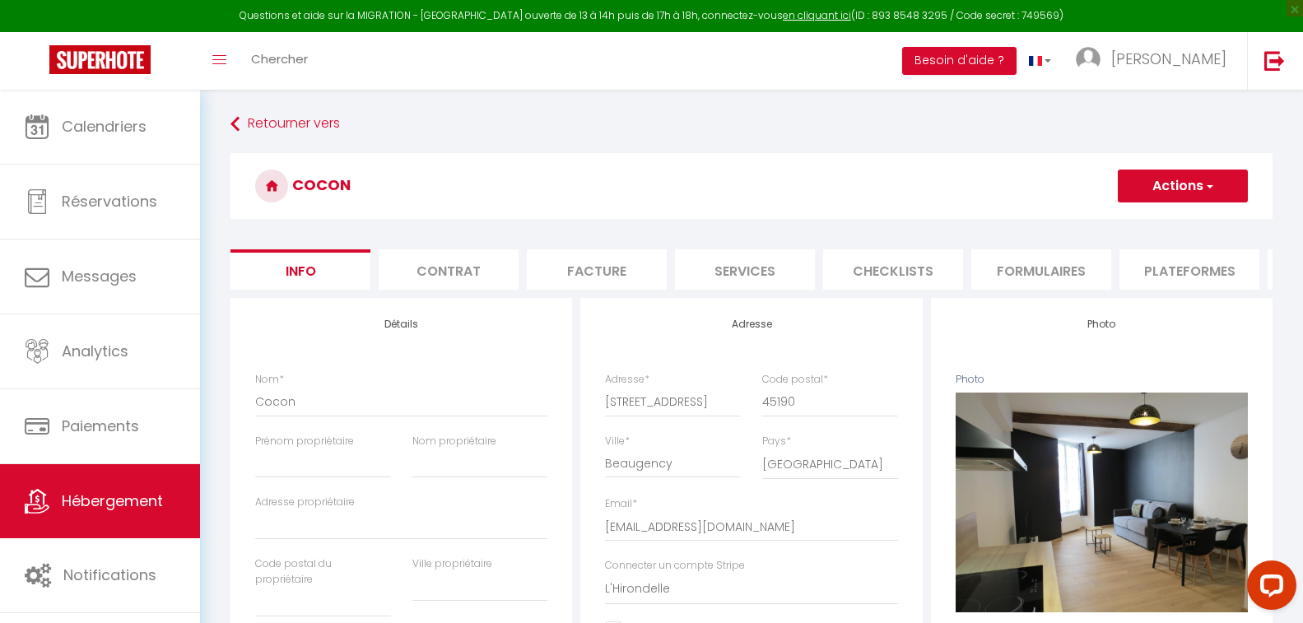
click at [1168, 268] on li "Plateformes" at bounding box center [1190, 269] width 140 height 40
select select "270"
select select "EUR"
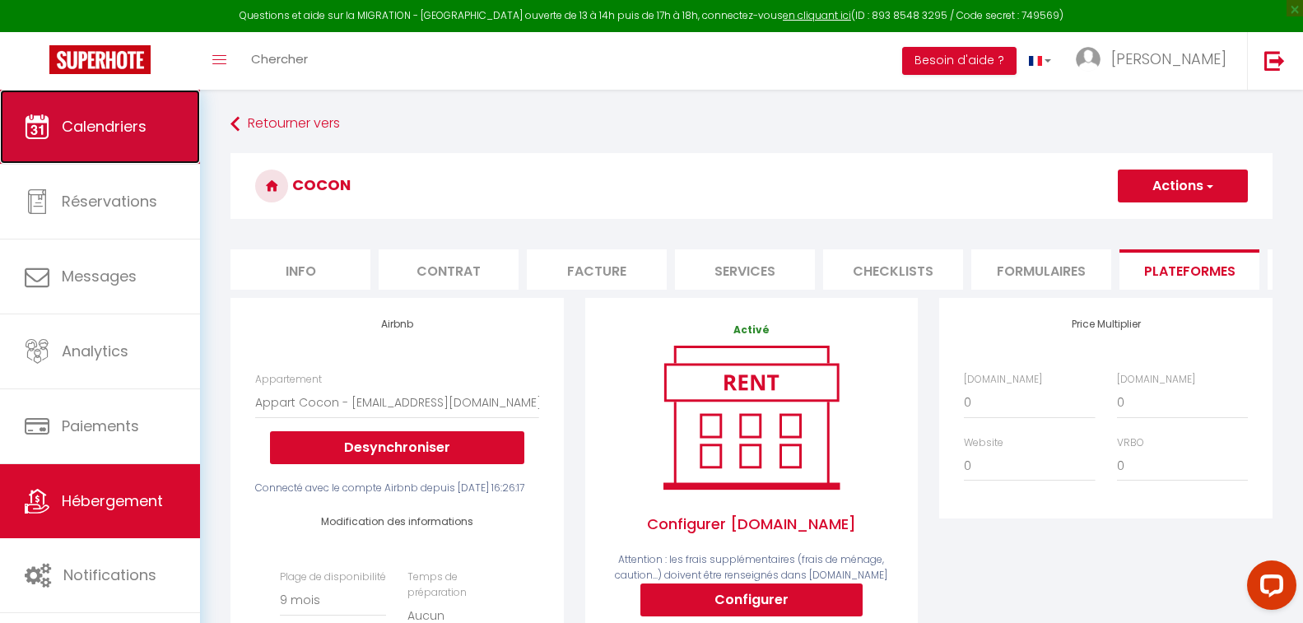
click at [150, 125] on link "Calendriers" at bounding box center [100, 127] width 200 height 74
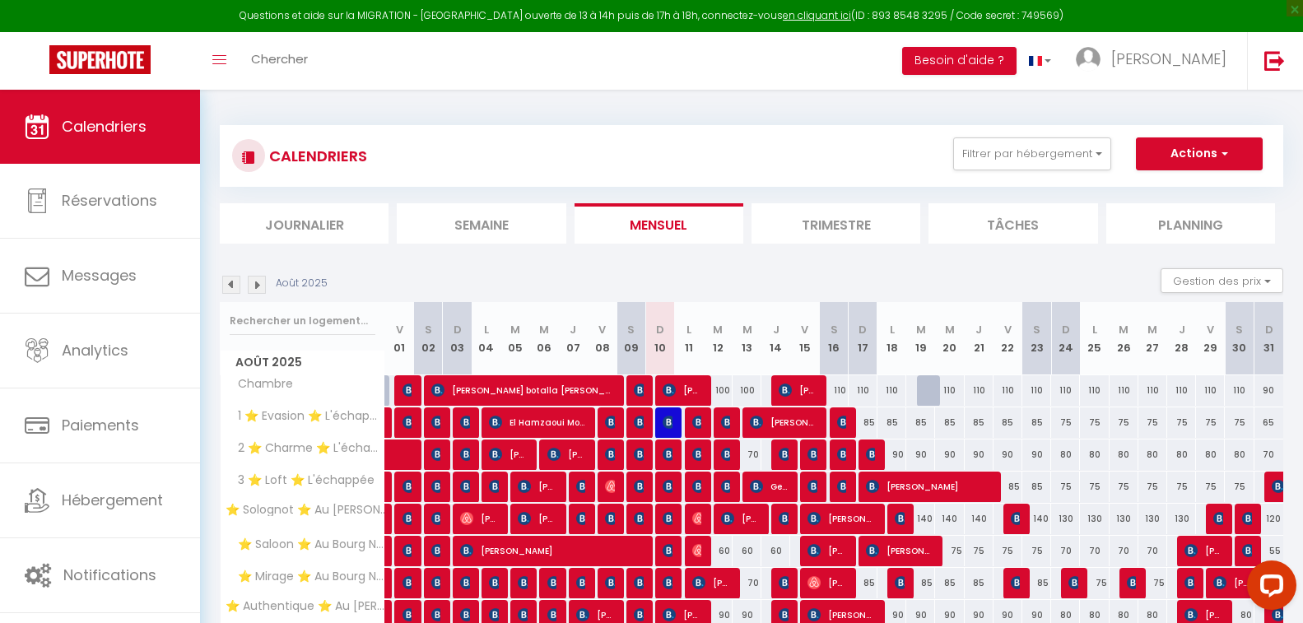
scroll to position [165, 0]
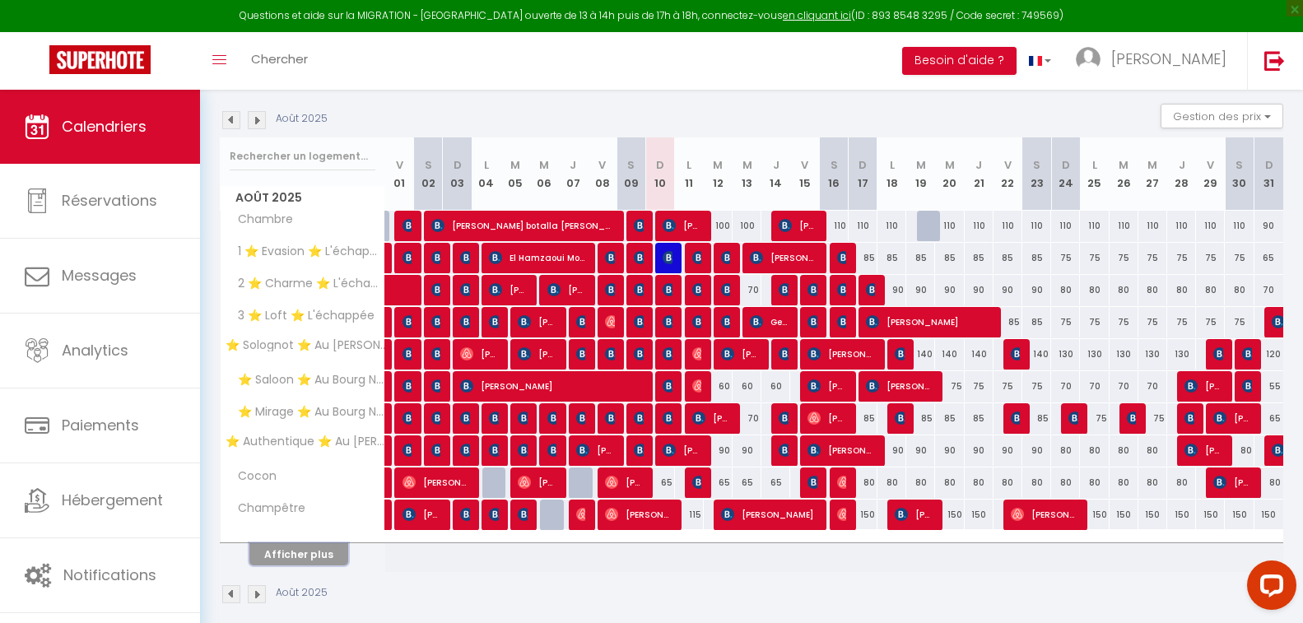
click at [314, 557] on button "Afficher plus" at bounding box center [298, 554] width 99 height 22
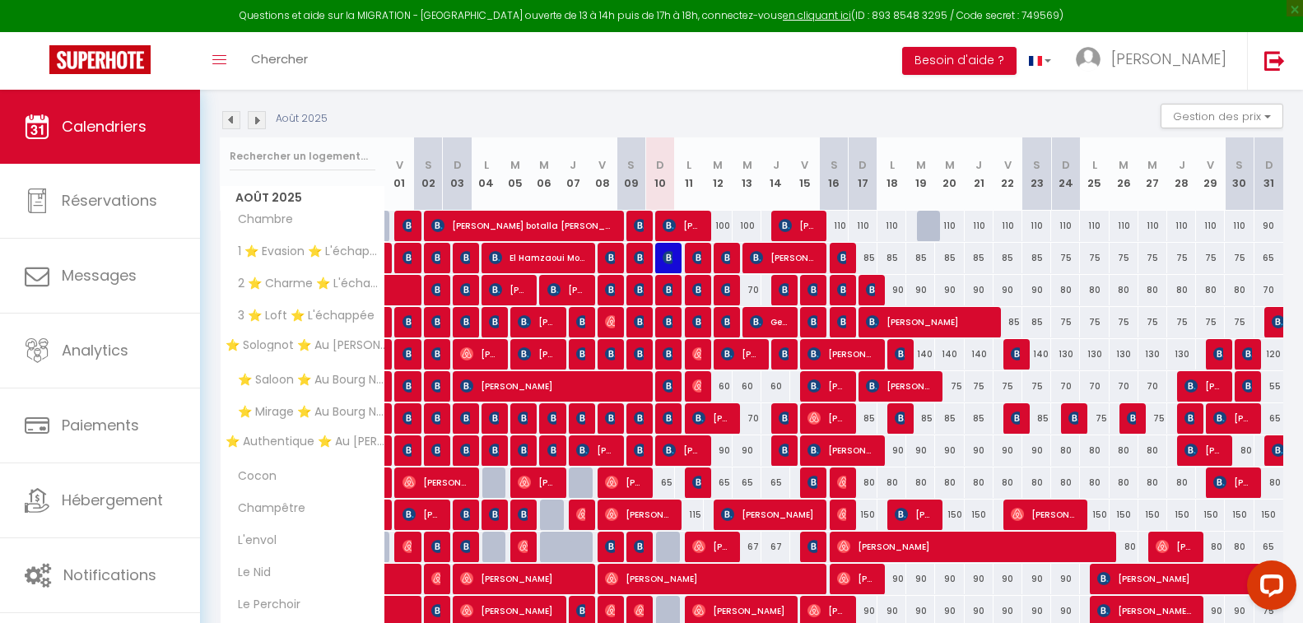
click at [603, 105] on div "Août 2025 Gestion des prix Nb Nuits minimum Règles Disponibilité" at bounding box center [752, 121] width 1064 height 34
click at [550, 109] on div "Août 2025 Gestion des prix Nb Nuits minimum Règles Disponibilité" at bounding box center [752, 121] width 1064 height 34
drag, startPoint x: 550, startPoint y: 109, endPoint x: 529, endPoint y: 109, distance: 21.4
click at [529, 109] on div "Août 2025 Gestion des prix Nb Nuits minimum Règles Disponibilité" at bounding box center [752, 121] width 1064 height 34
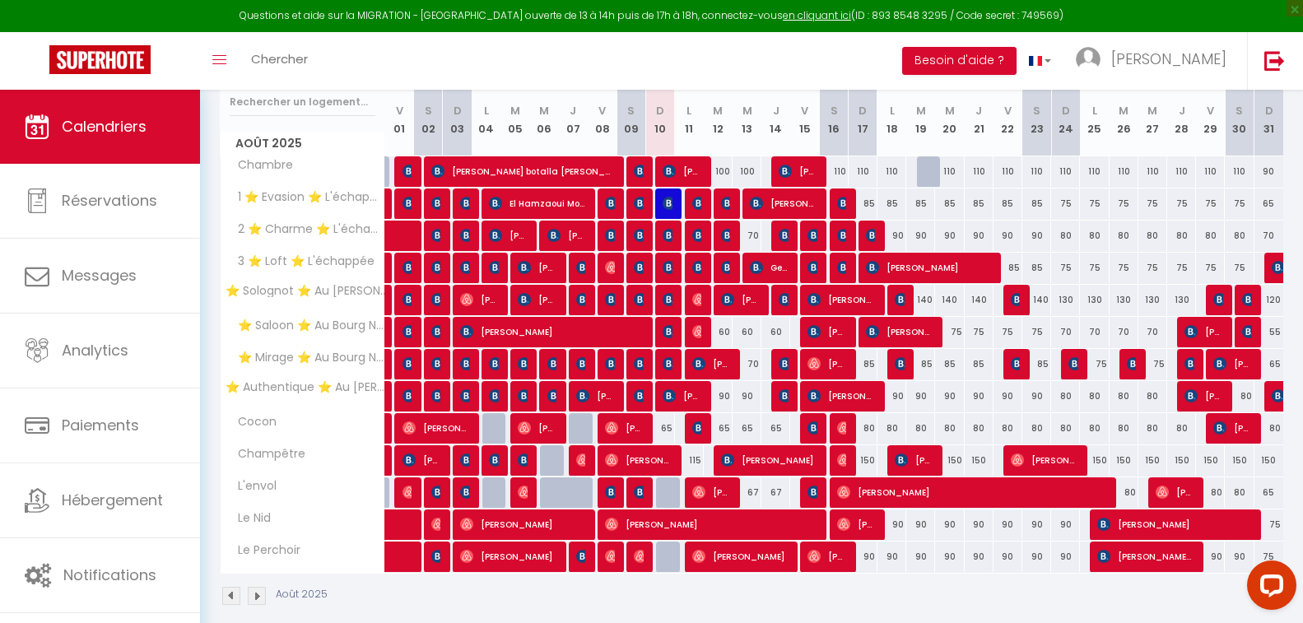
scroll to position [238, 0]
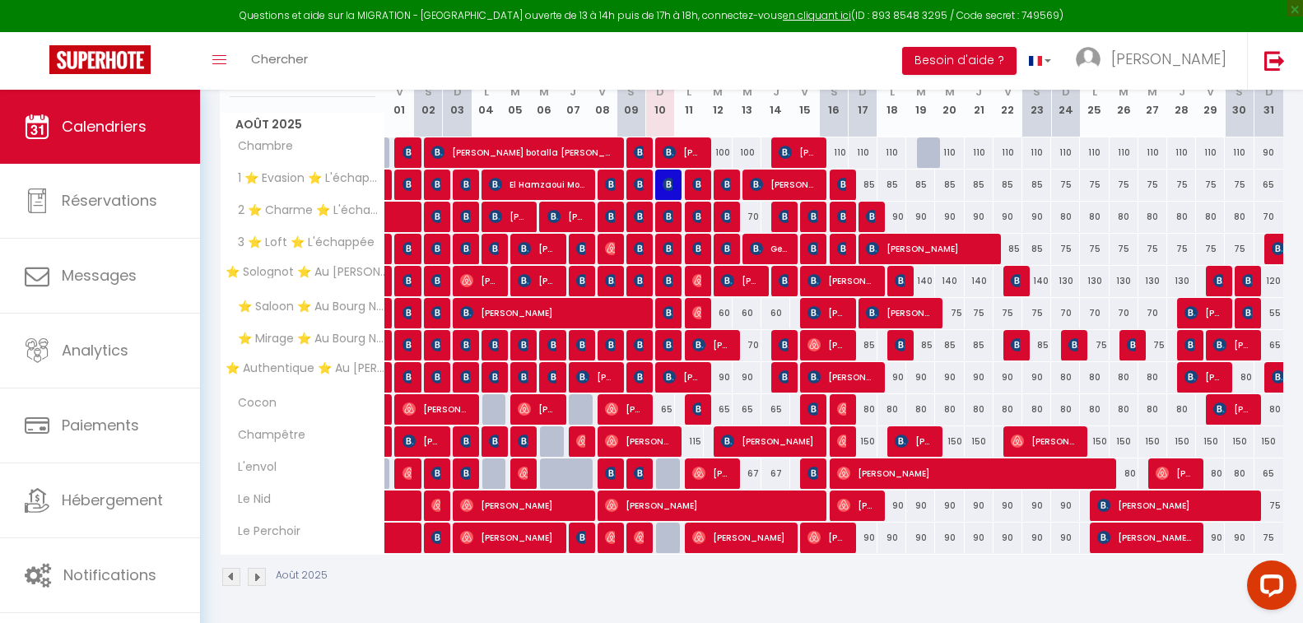
click at [668, 473] on div at bounding box center [670, 474] width 29 height 31
type input "67"
select select "1"
type input "Dim 10 Août 2025"
type input "Lun 11 Août 2025"
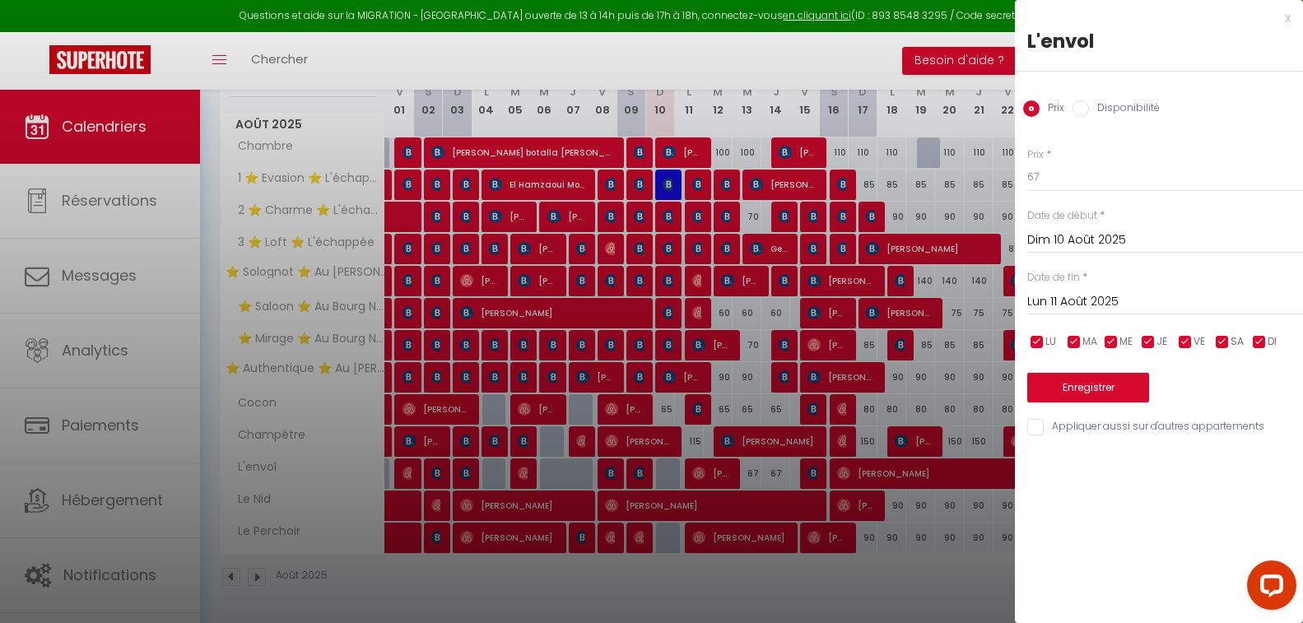
click at [1124, 108] on label "Disponibilité" at bounding box center [1124, 109] width 71 height 18
click at [1089, 108] on input "Disponibilité" at bounding box center [1081, 108] width 16 height 16
radio input "true"
radio input "false"
click at [1090, 382] on button "Enregistrer" at bounding box center [1088, 390] width 122 height 30
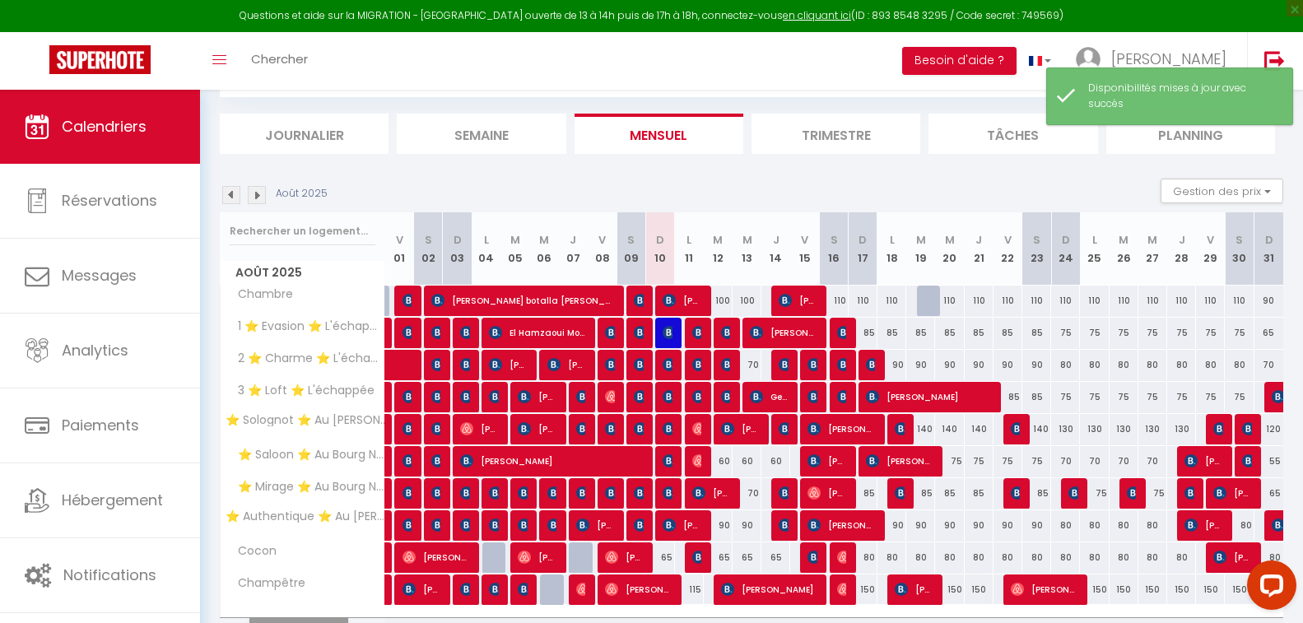
scroll to position [182, 0]
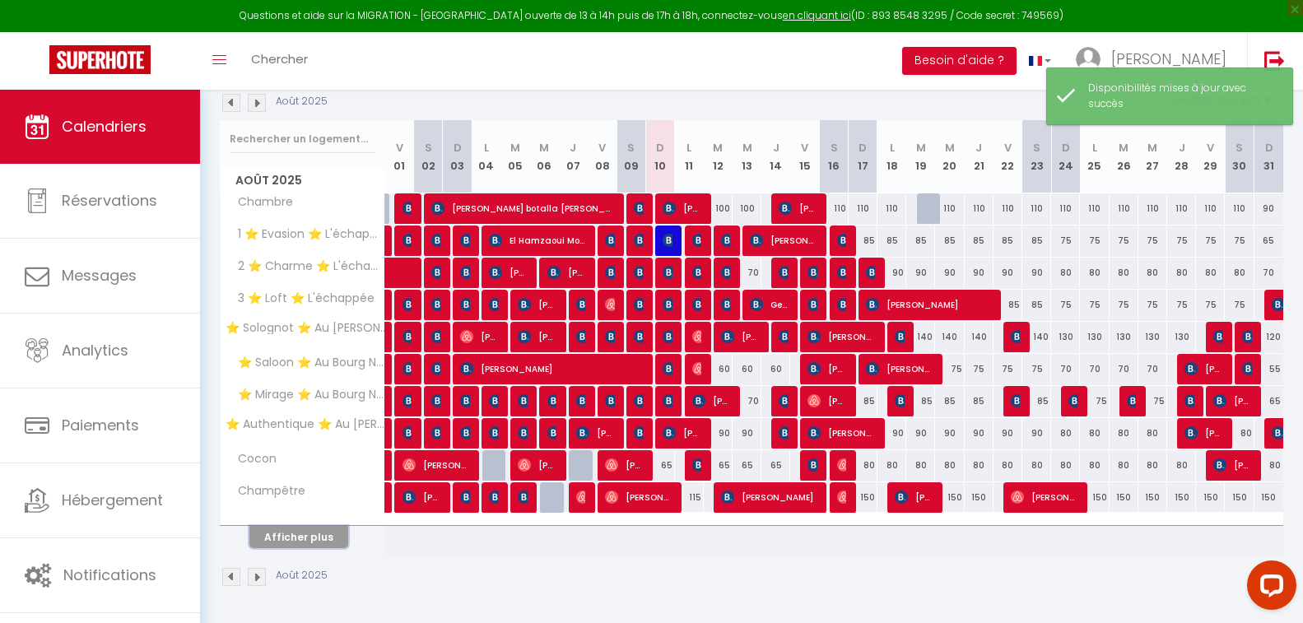
drag, startPoint x: 314, startPoint y: 529, endPoint x: 575, endPoint y: 430, distance: 279.3
click at [312, 529] on button "Afficher plus" at bounding box center [298, 537] width 99 height 22
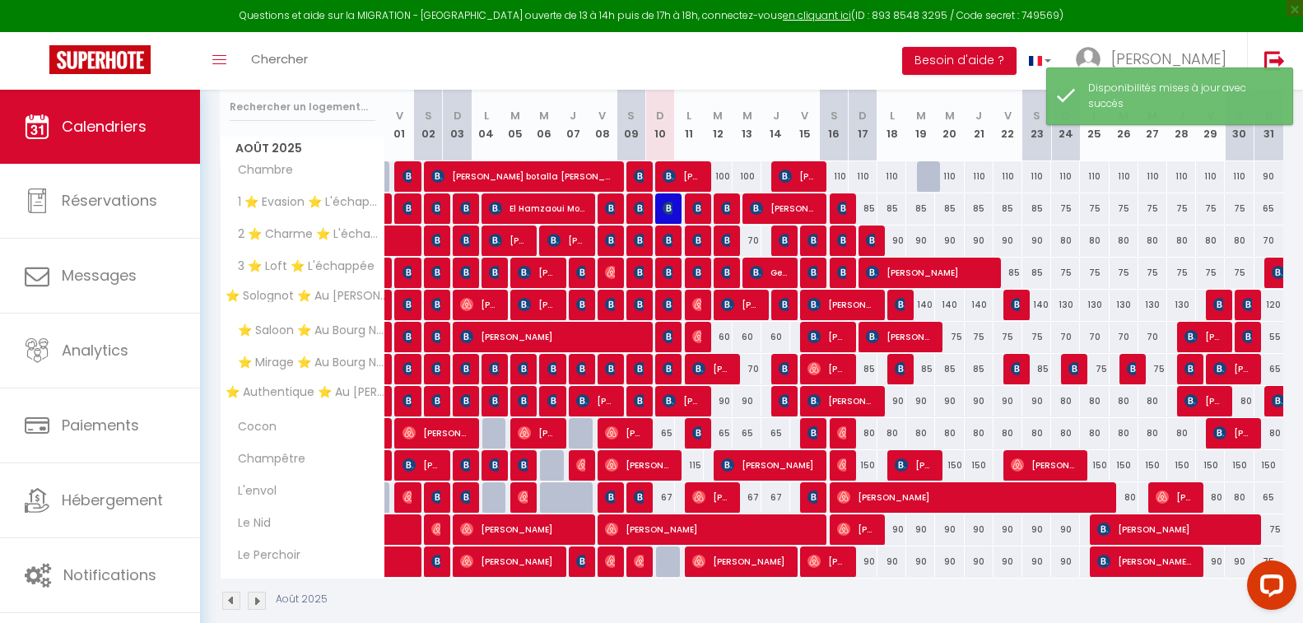
scroll to position [238, 0]
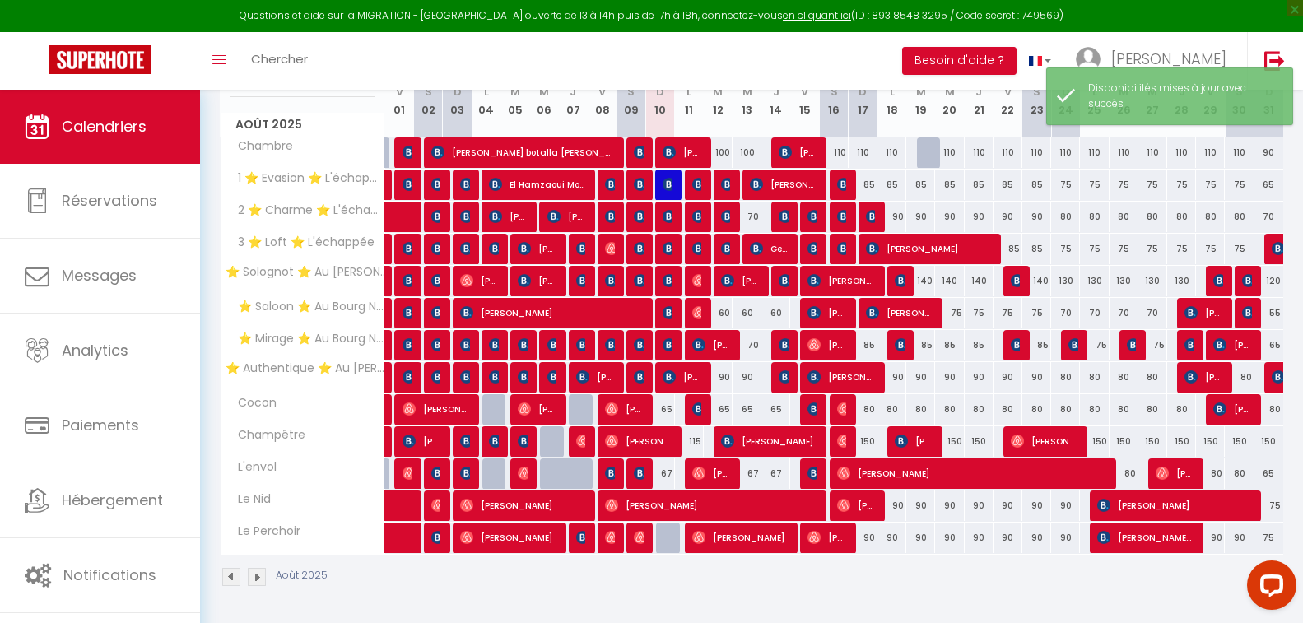
click at [666, 533] on div at bounding box center [670, 538] width 29 height 31
select select "1"
type input "Dim 10 Août 2025"
type input "Lun 11 Août 2025"
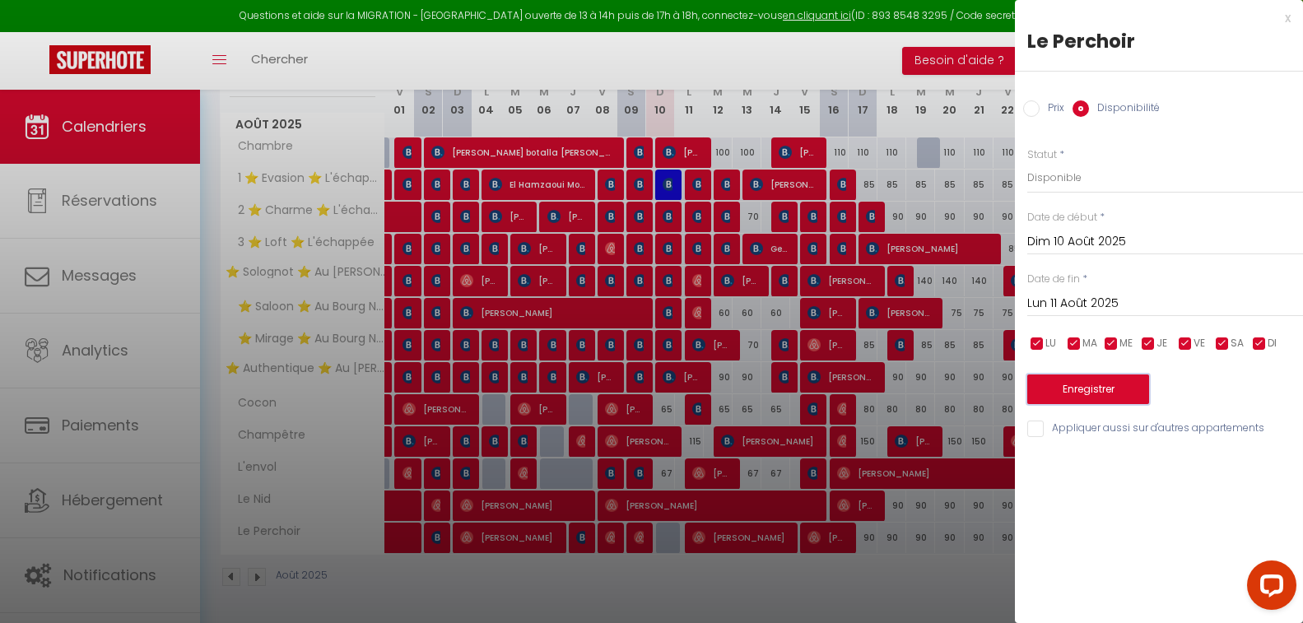
click at [1083, 399] on button "Enregistrer" at bounding box center [1088, 390] width 122 height 30
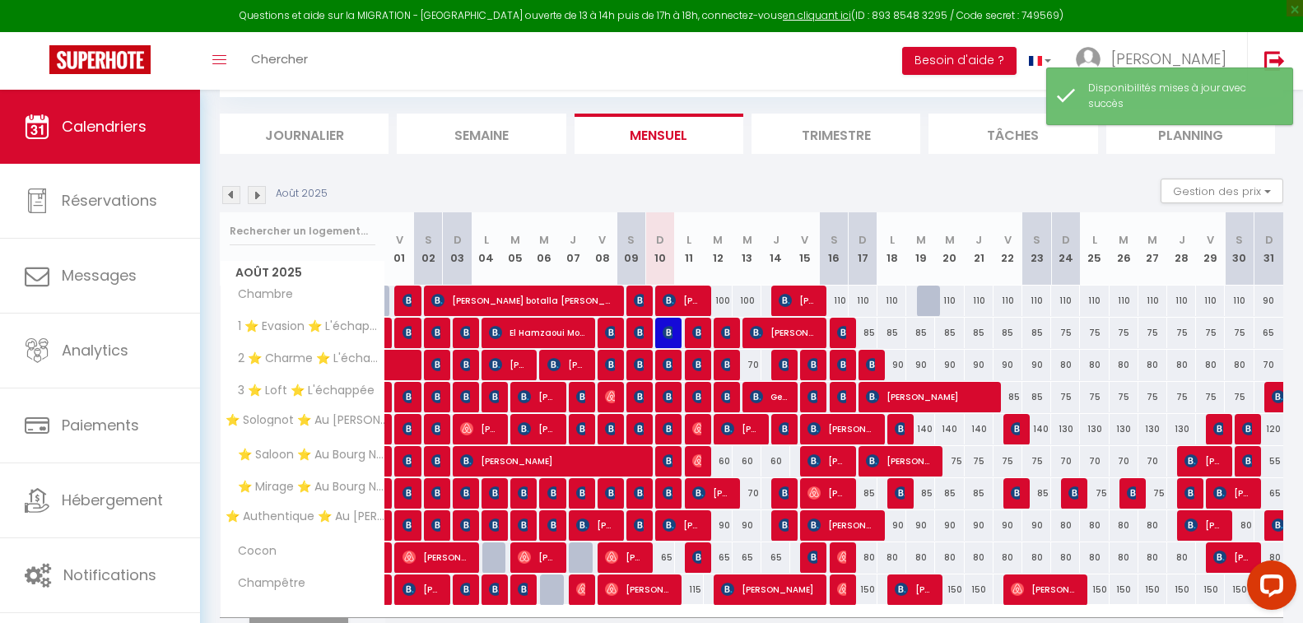
scroll to position [182, 0]
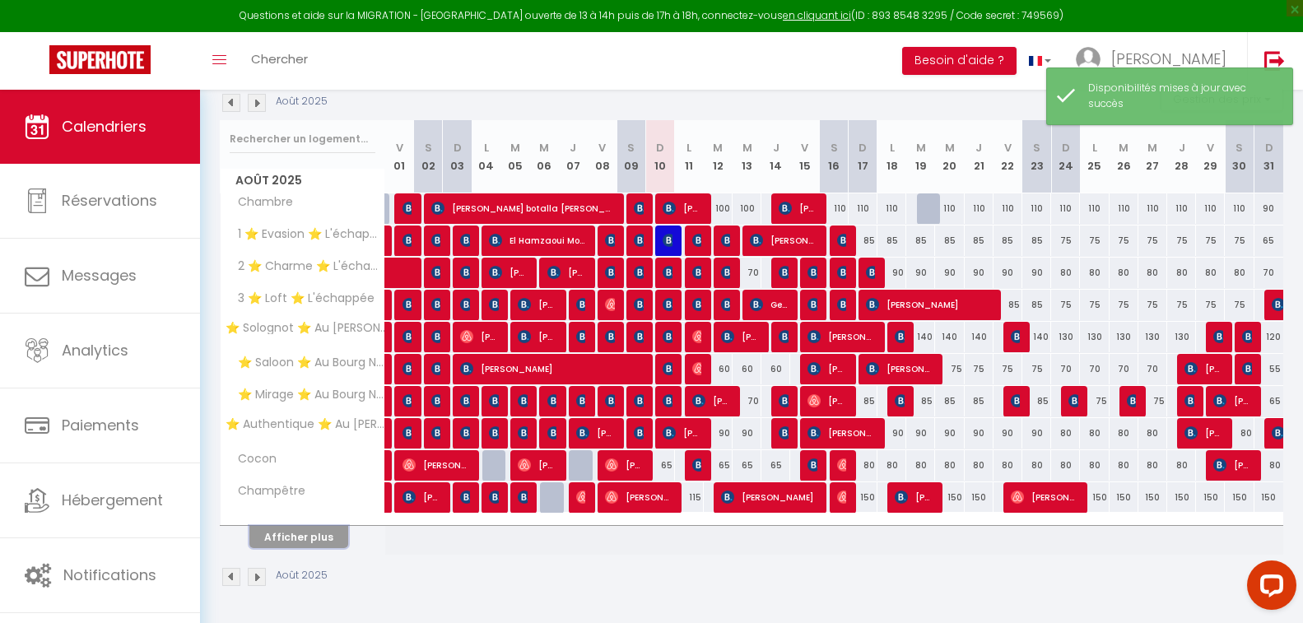
click at [313, 538] on button "Afficher plus" at bounding box center [298, 537] width 99 height 22
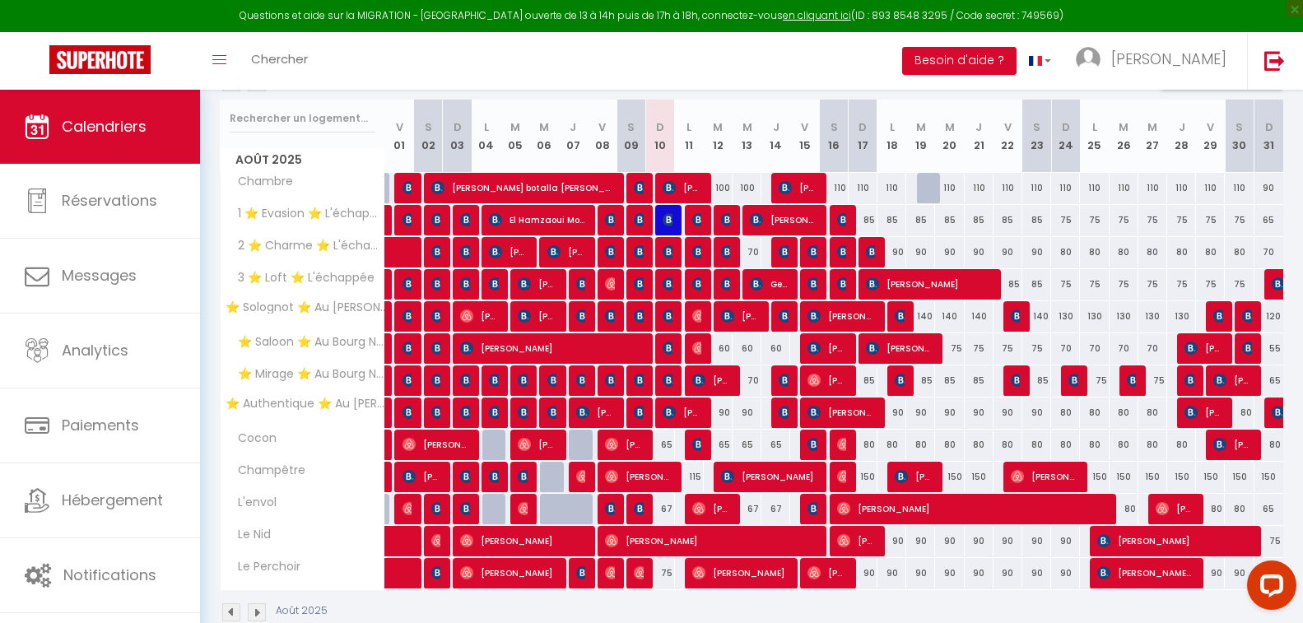
scroll to position [238, 0]
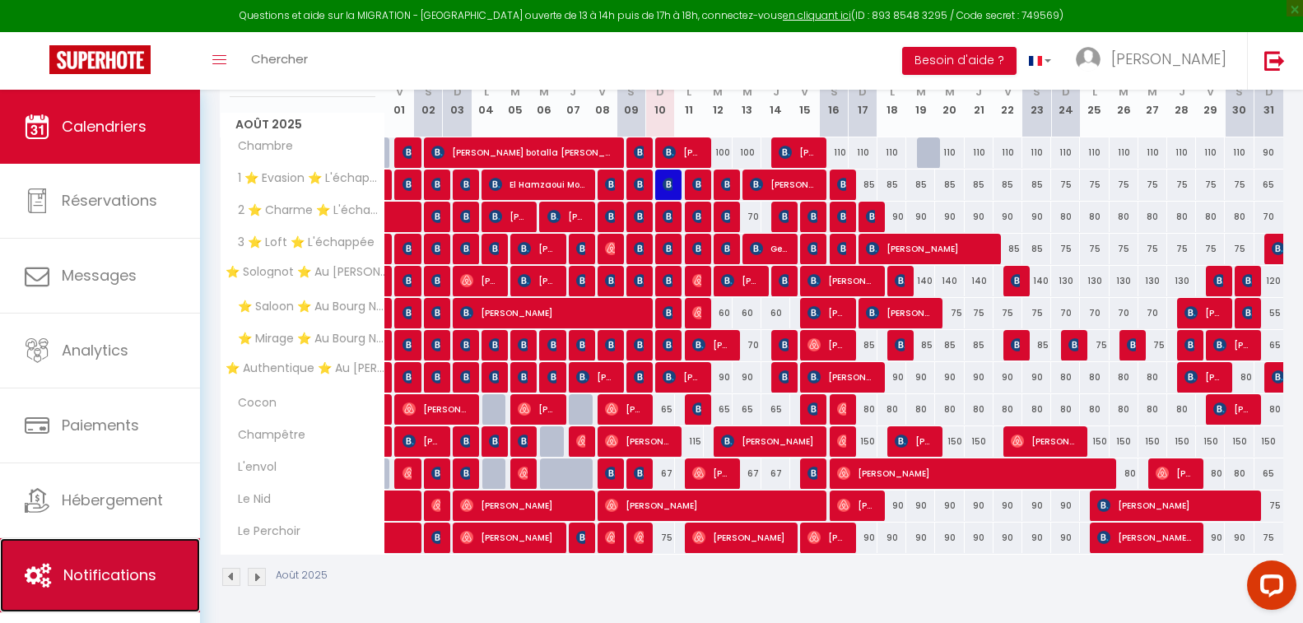
click at [92, 587] on link "Notifications" at bounding box center [100, 575] width 200 height 74
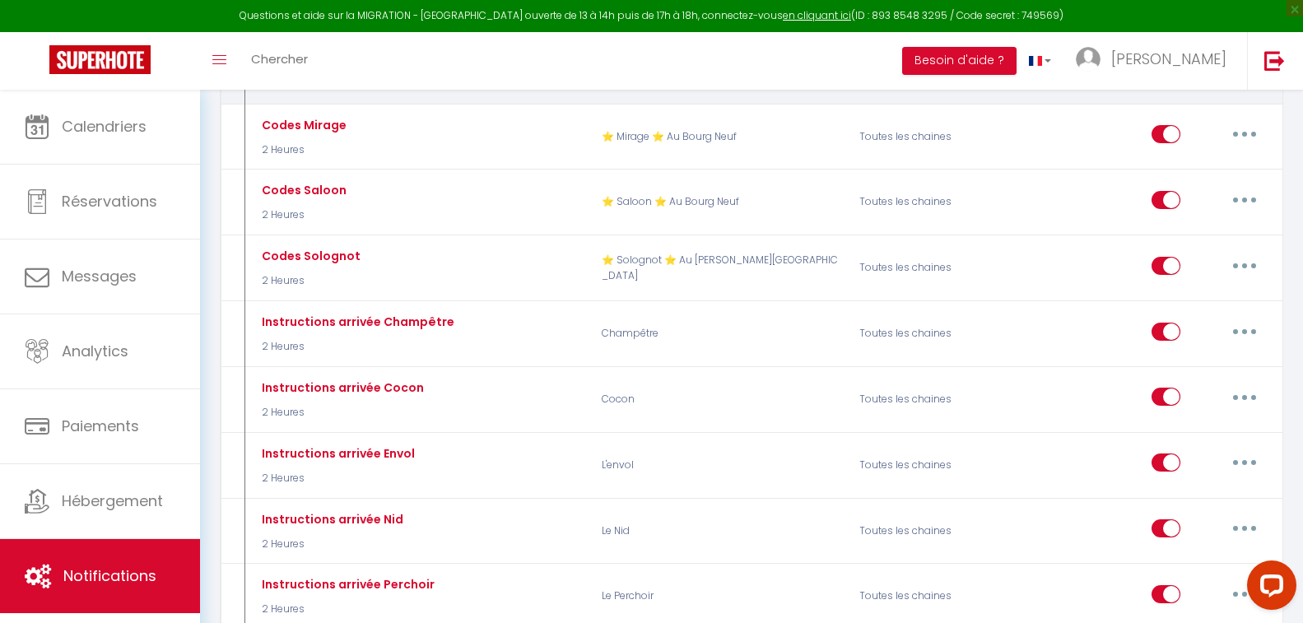
scroll to position [1482, 0]
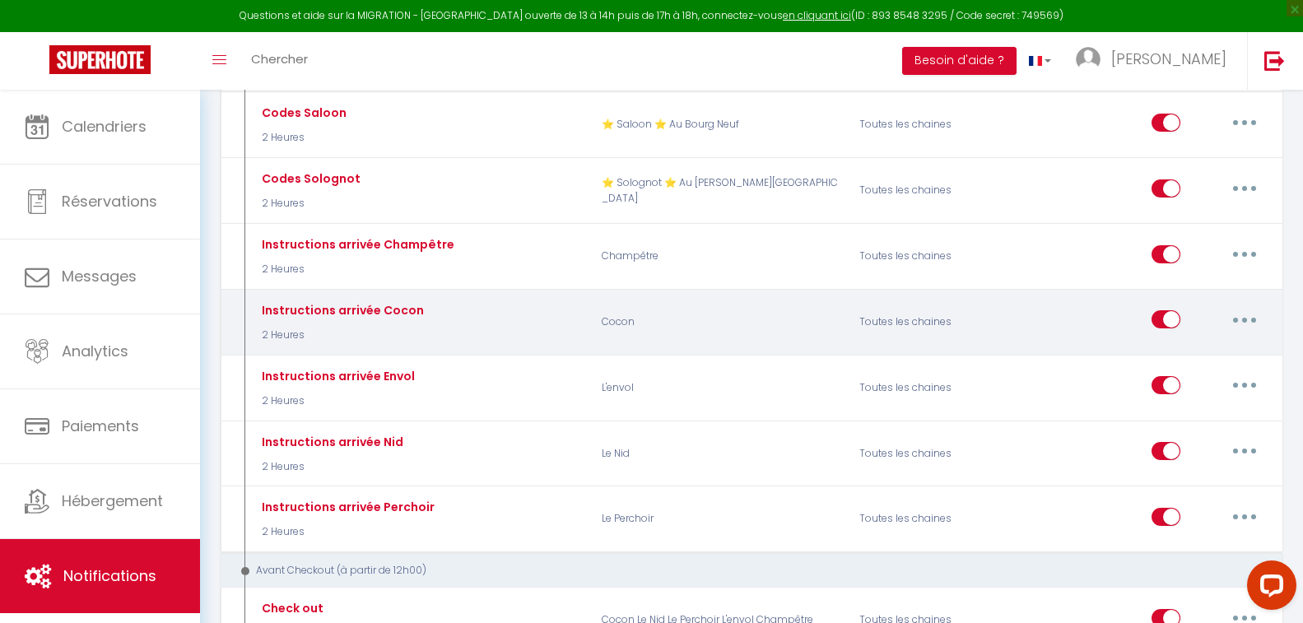
click at [1166, 310] on input "checkbox" at bounding box center [1166, 322] width 29 height 25
checkbox input "false"
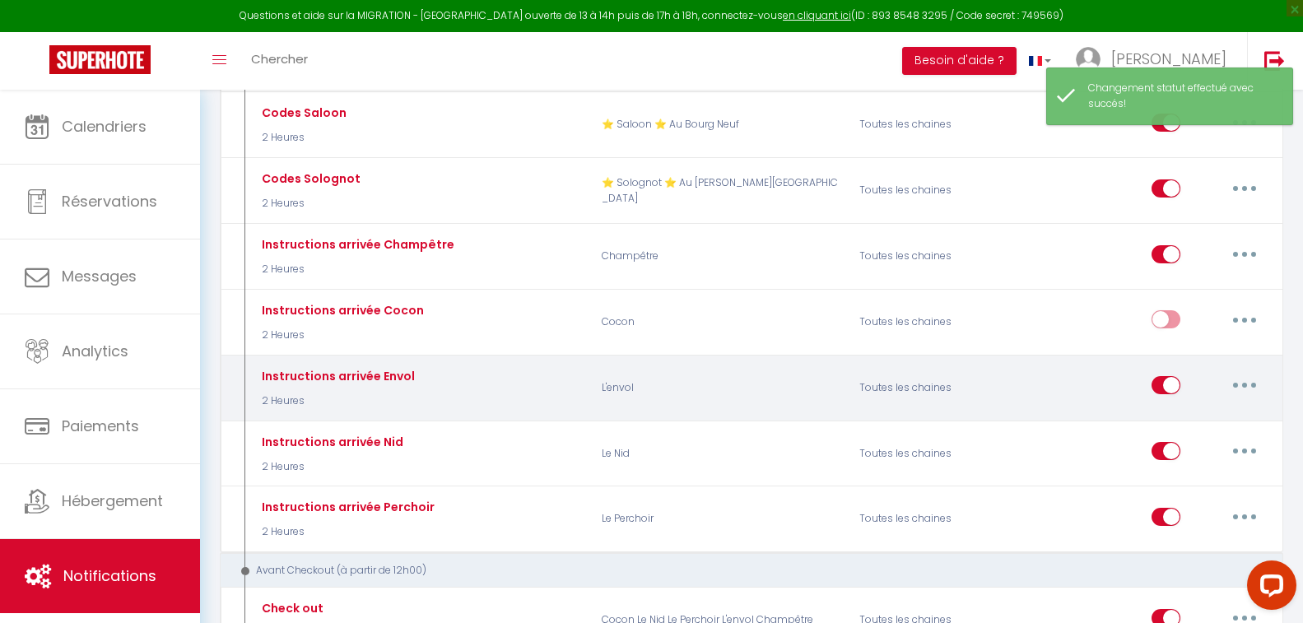
click at [1161, 376] on input "checkbox" at bounding box center [1166, 388] width 29 height 25
checkbox input "false"
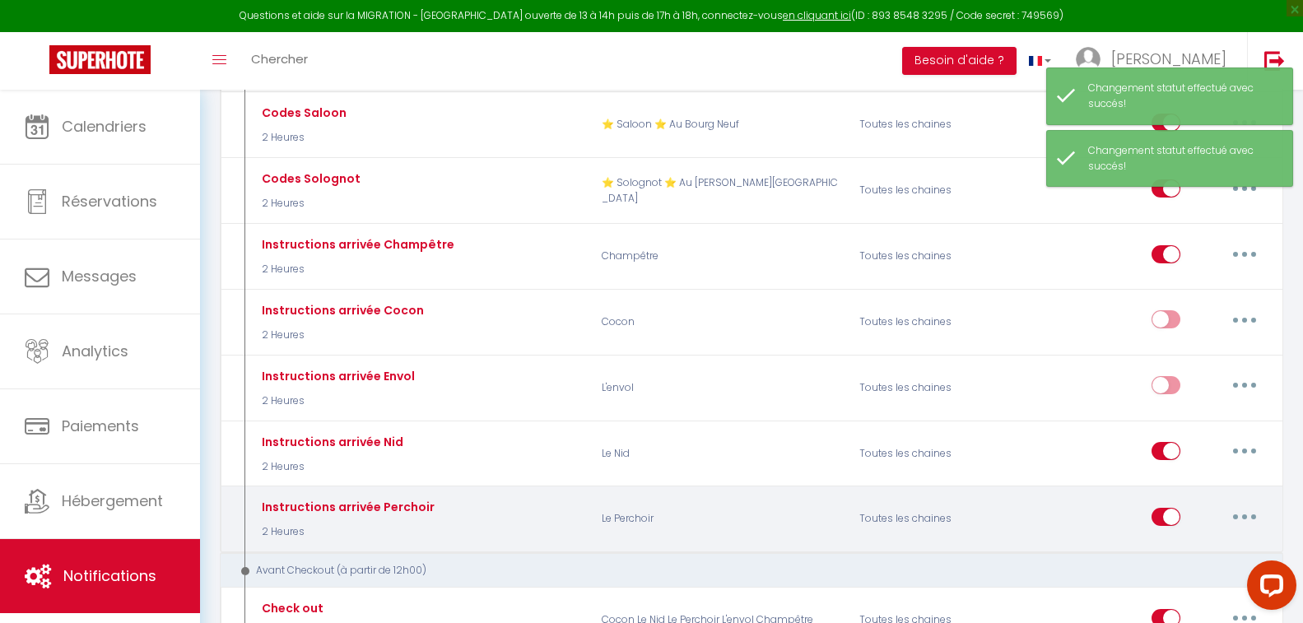
click at [1171, 508] on input "checkbox" at bounding box center [1166, 520] width 29 height 25
checkbox input "false"
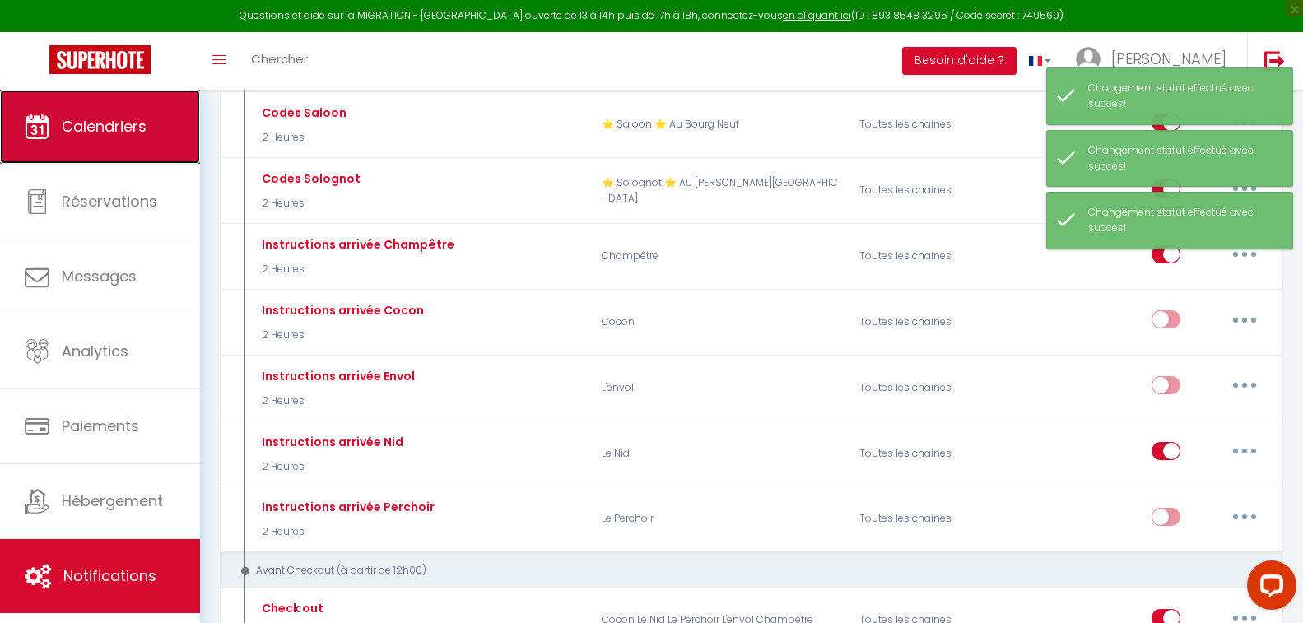
click at [107, 119] on span "Calendriers" at bounding box center [104, 126] width 85 height 21
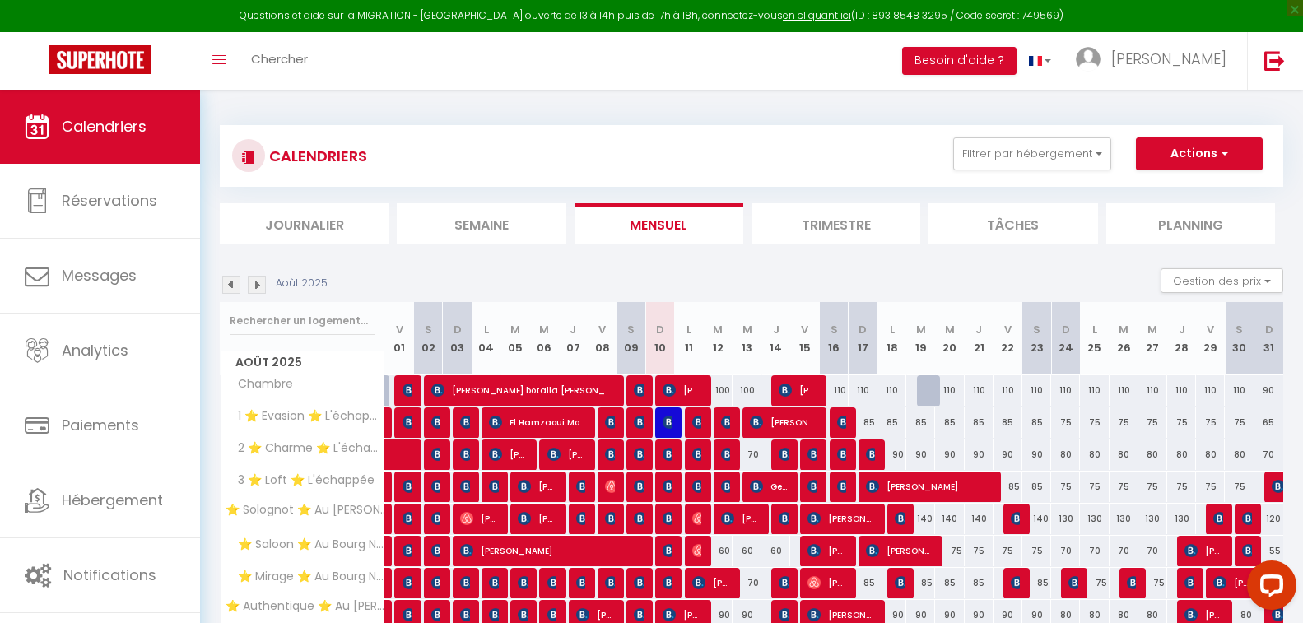
drag, startPoint x: 715, startPoint y: 172, endPoint x: 696, endPoint y: 166, distance: 19.8
click at [696, 166] on div "CALENDRIERS Filtrer par hébergement Orleans ⭐ Solognot ⭐ Au [PERSON_NAME][GEOGR…" at bounding box center [751, 155] width 1039 height 37
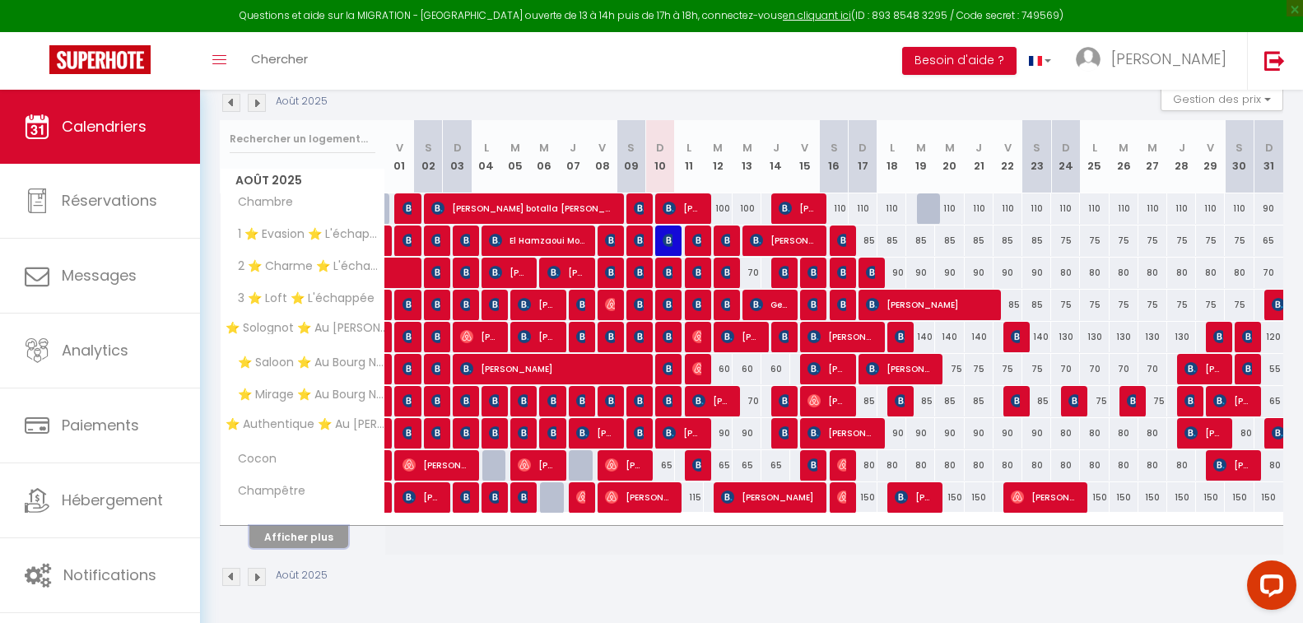
click at [306, 547] on button "Afficher plus" at bounding box center [298, 537] width 99 height 22
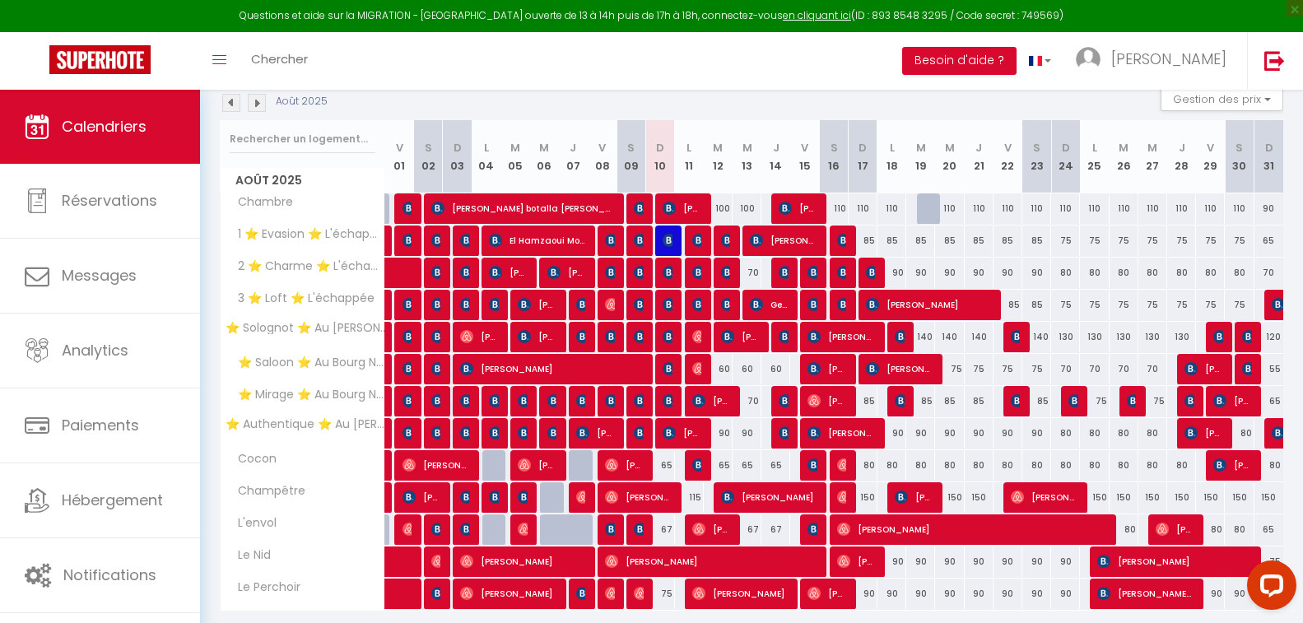
click at [617, 105] on div "Août 2025 Gestion des prix Nb Nuits minimum Règles Disponibilité" at bounding box center [752, 103] width 1064 height 34
drag, startPoint x: 598, startPoint y: 99, endPoint x: 580, endPoint y: 99, distance: 18.9
click at [580, 99] on div "Août 2025 Gestion des prix Nb Nuits minimum Règles Disponibilité" at bounding box center [752, 103] width 1064 height 34
drag, startPoint x: 630, startPoint y: 100, endPoint x: 615, endPoint y: 100, distance: 14.8
click at [615, 100] on div "Août 2025 Gestion des prix Nb Nuits minimum Règles Disponibilité" at bounding box center [752, 103] width 1064 height 34
